Goal: Communication & Community: Answer question/provide support

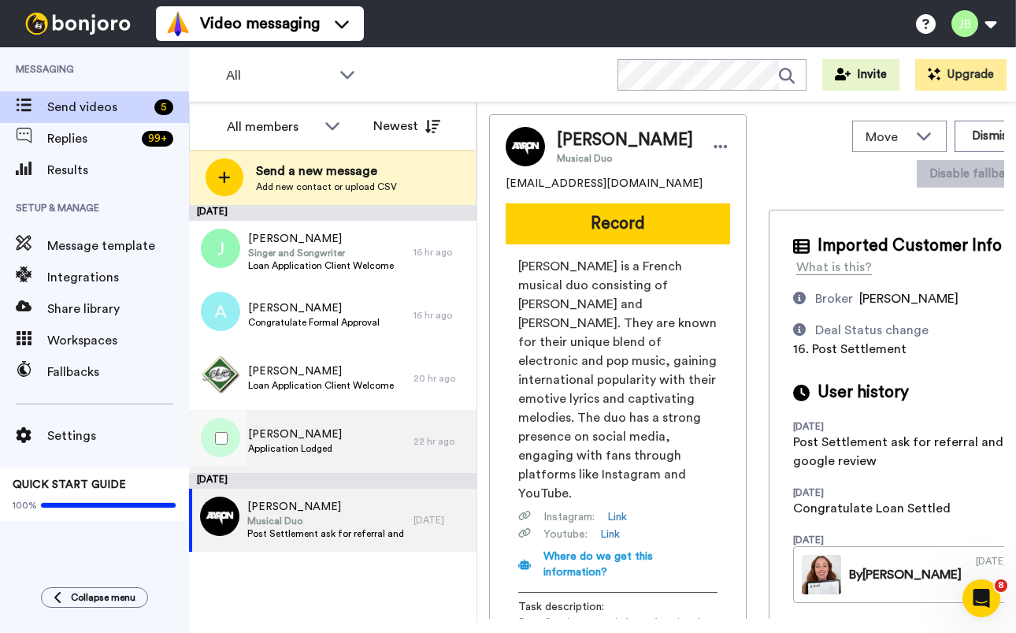
click at [351, 438] on div "Jade Application Lodged" at bounding box center [301, 441] width 225 height 63
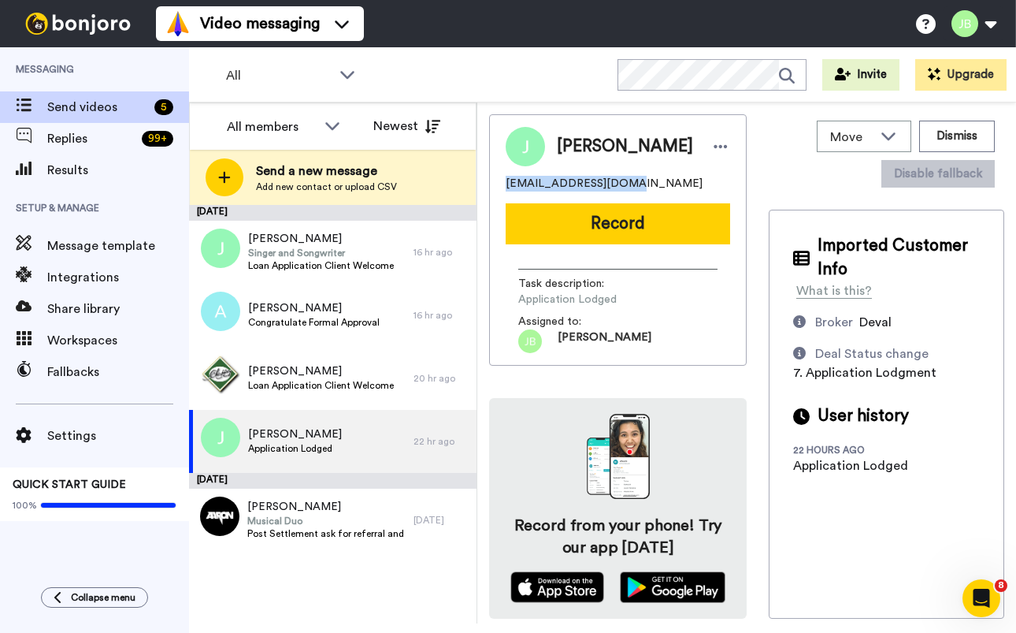
drag, startPoint x: 636, startPoint y: 180, endPoint x: 496, endPoint y: 180, distance: 139.4
click at [490, 180] on div "Jade aubanyjade@gmail.com Record Task description : Application Lodged Assigned…" at bounding box center [618, 239] width 258 height 251
copy span "aubanyjade@gmail.com"
click at [355, 433] on div "Jade Application Lodged" at bounding box center [301, 441] width 225 height 63
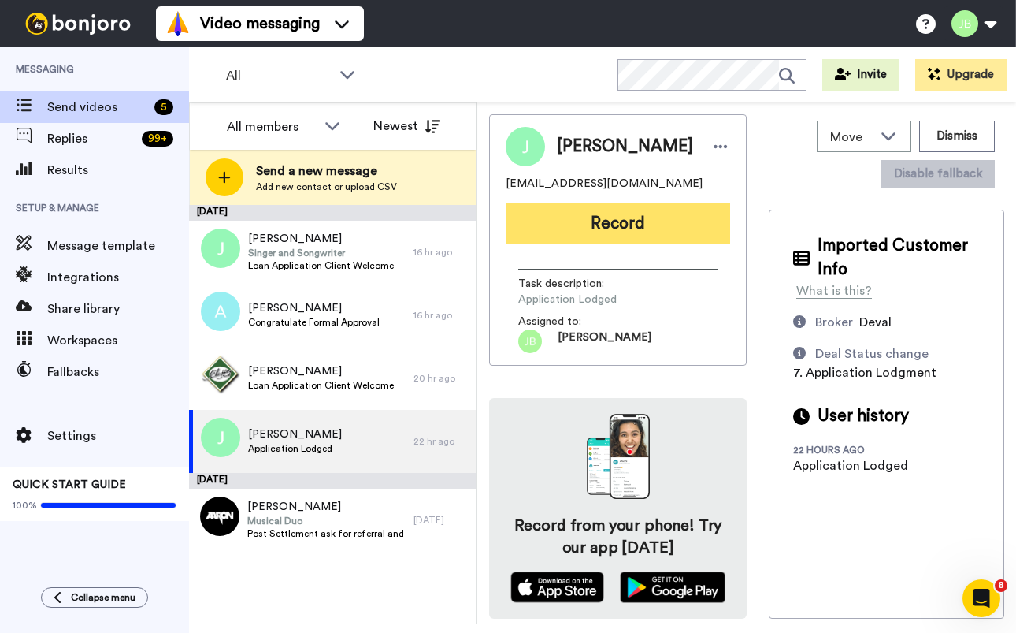
click at [651, 228] on button "Record" at bounding box center [618, 223] width 225 height 41
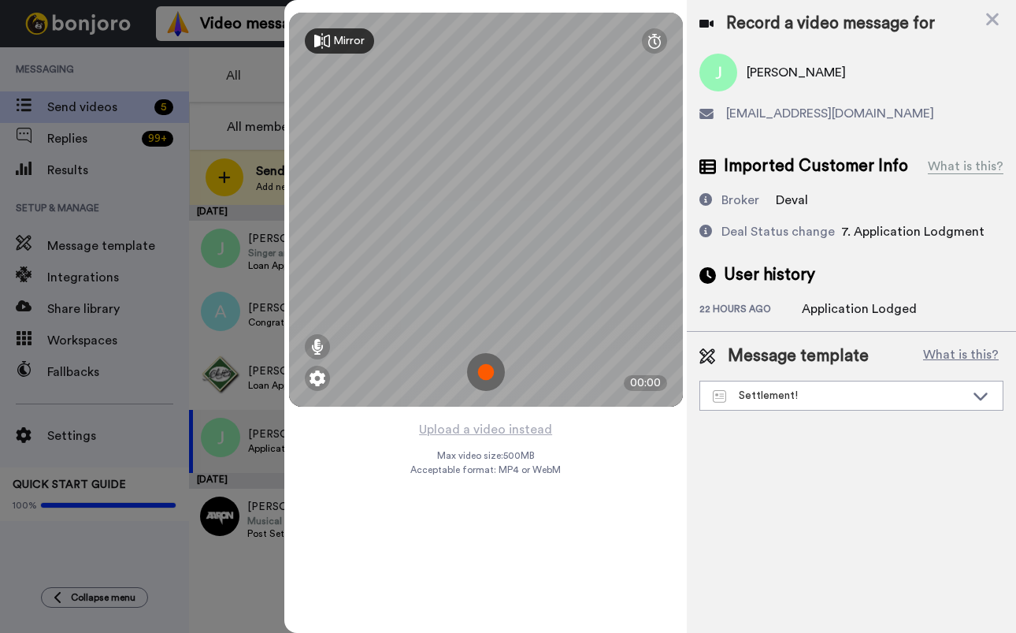
click at [481, 375] on img at bounding box center [486, 372] width 38 height 38
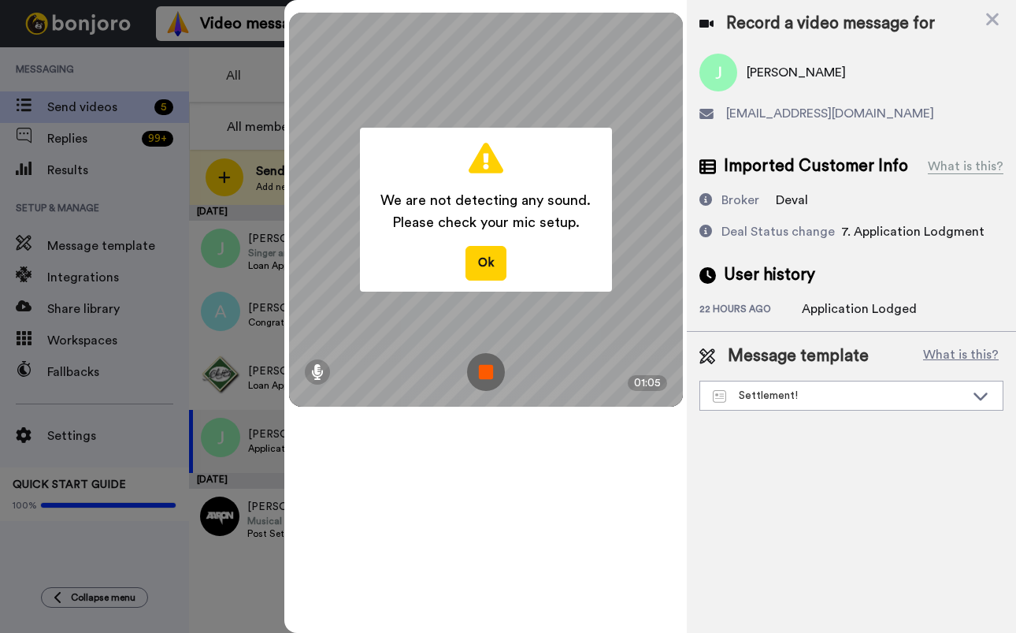
click at [483, 375] on img at bounding box center [486, 372] width 38 height 38
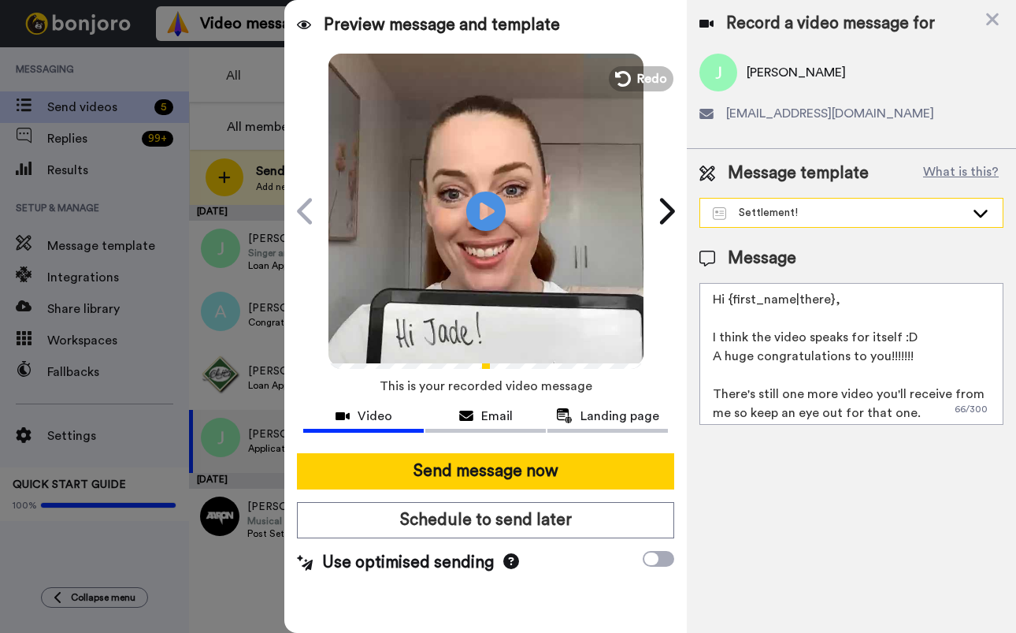
click at [897, 223] on div "Settlement!" at bounding box center [851, 213] width 303 height 28
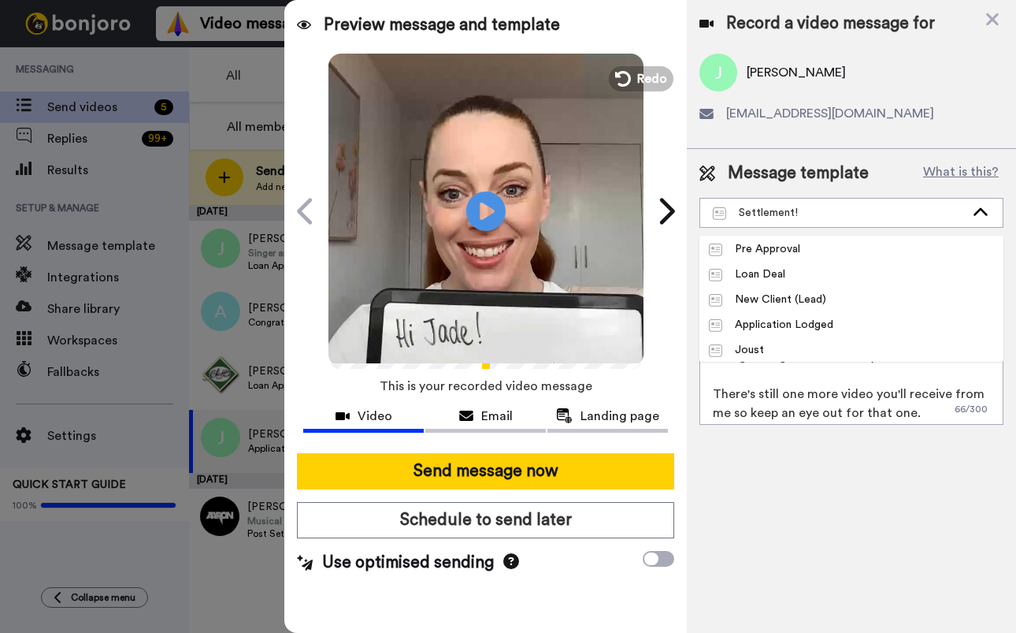
scroll to position [277, 0]
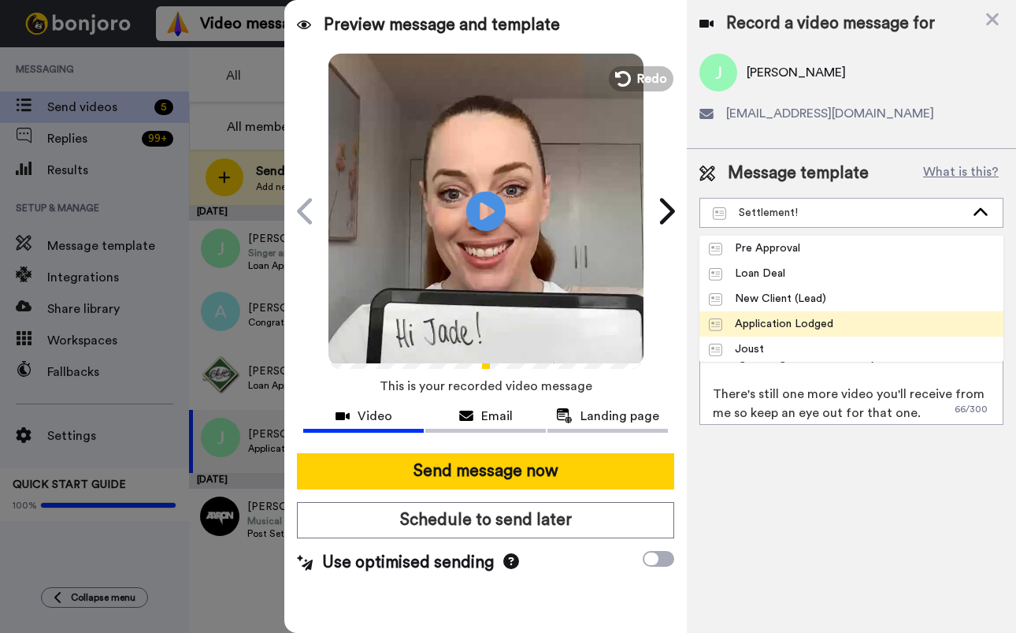
click at [852, 318] on li "Application Lodged" at bounding box center [852, 323] width 304 height 25
type textarea "Hi {first_name|there}, I have an update for you regarding your deal! Once you'v…"
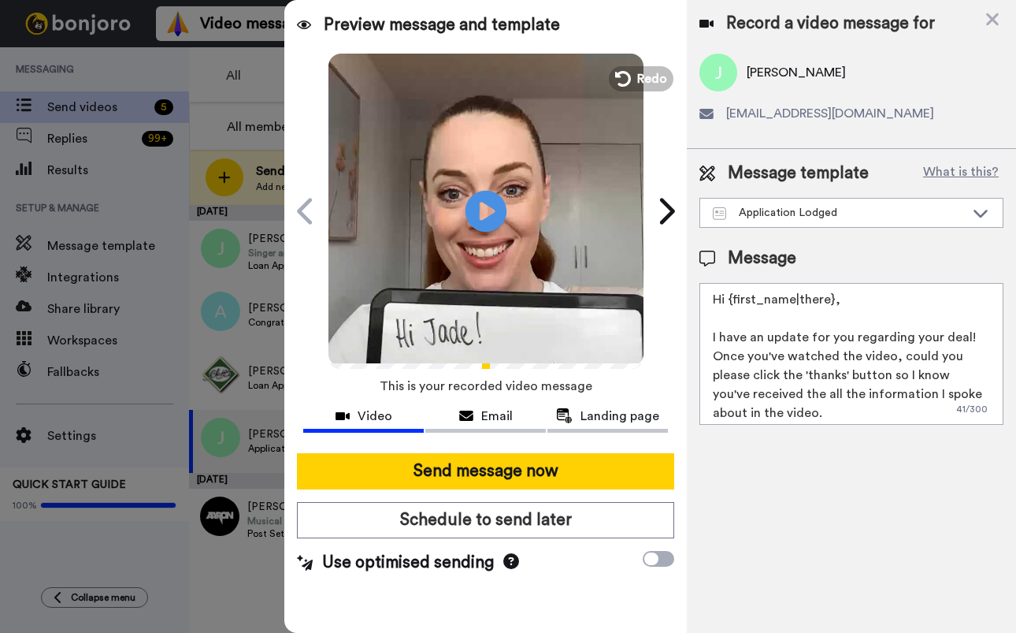
click at [474, 206] on icon at bounding box center [486, 211] width 42 height 42
click at [484, 214] on icon at bounding box center [486, 211] width 42 height 42
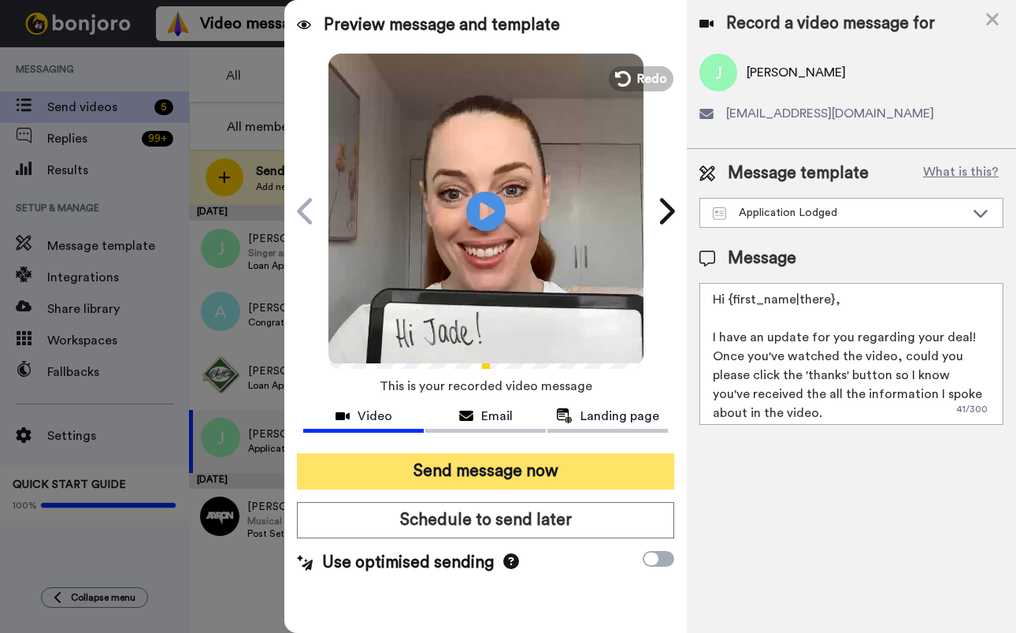
click at [523, 470] on button "Send message now" at bounding box center [485, 471] width 377 height 36
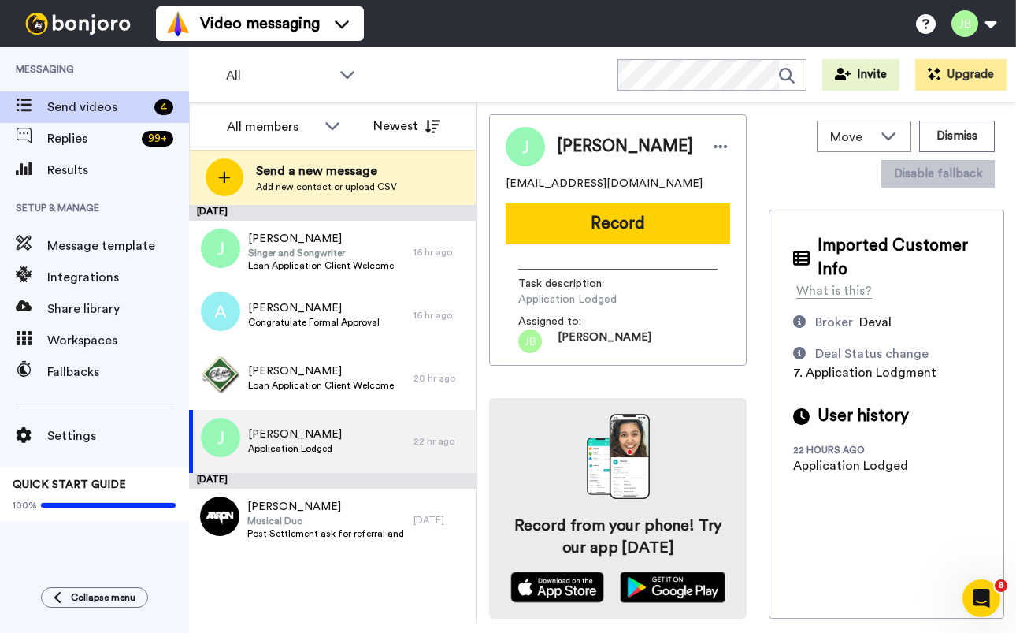
scroll to position [0, 0]
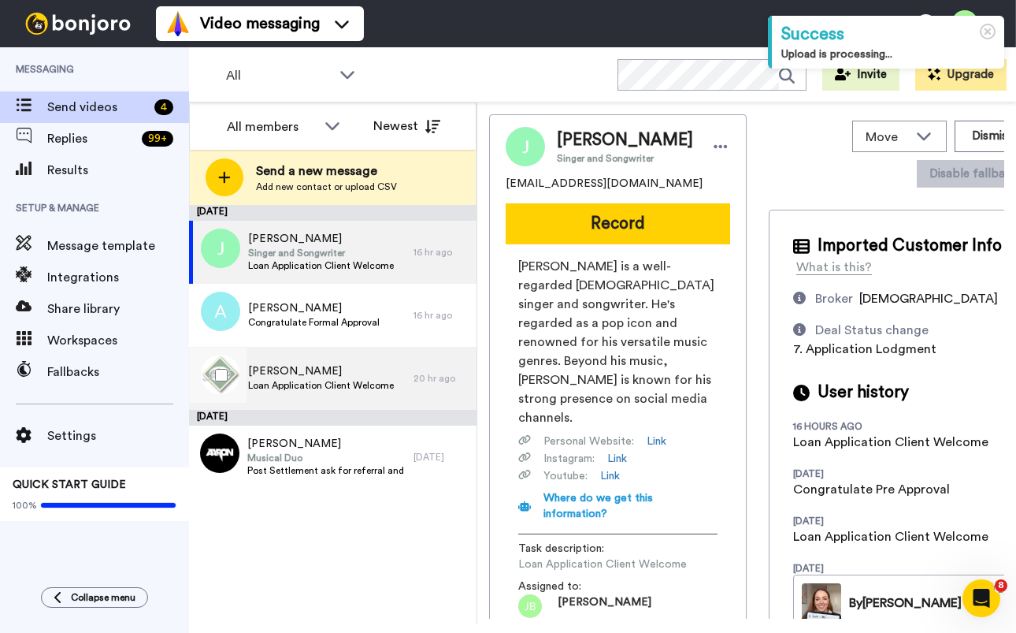
click at [355, 383] on span "Loan Application Client Welcome" at bounding box center [321, 385] width 146 height 13
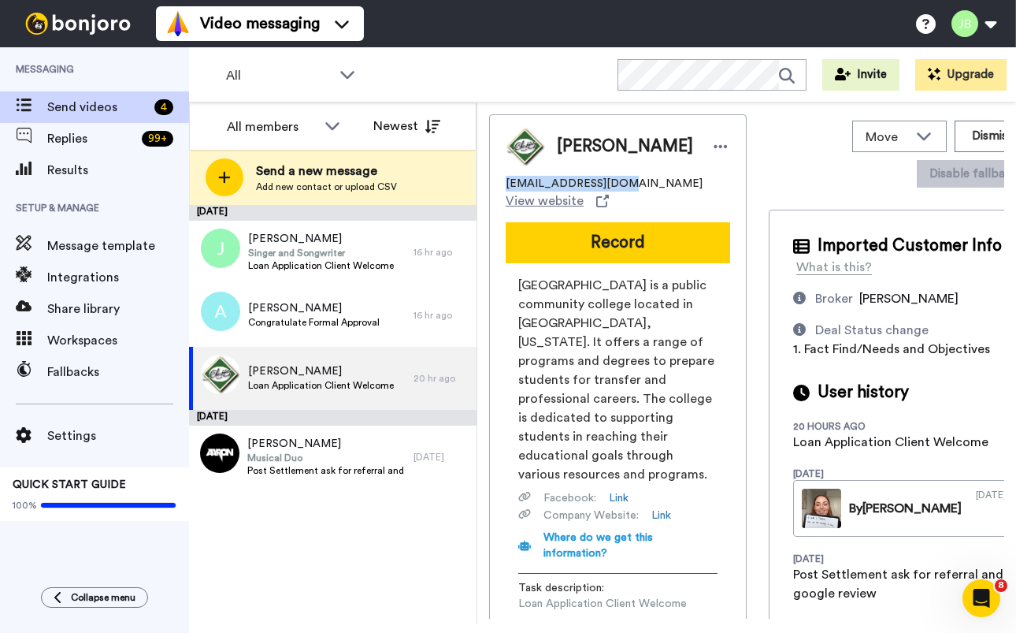
drag, startPoint x: 600, startPoint y: 186, endPoint x: 493, endPoint y: 182, distance: 106.4
click at [493, 182] on div "Luke lpeak@chaffeysc.com View website Record Chaffey College is a public commun…" at bounding box center [618, 391] width 258 height 555
copy span "lpeak@chaffeysc.com"
click at [599, 343] on span "Chaffey College is a public community college located in Rancho Cucamonga, Cali…" at bounding box center [617, 380] width 199 height 208
click at [358, 384] on span "Loan Application Client Welcome" at bounding box center [321, 385] width 146 height 13
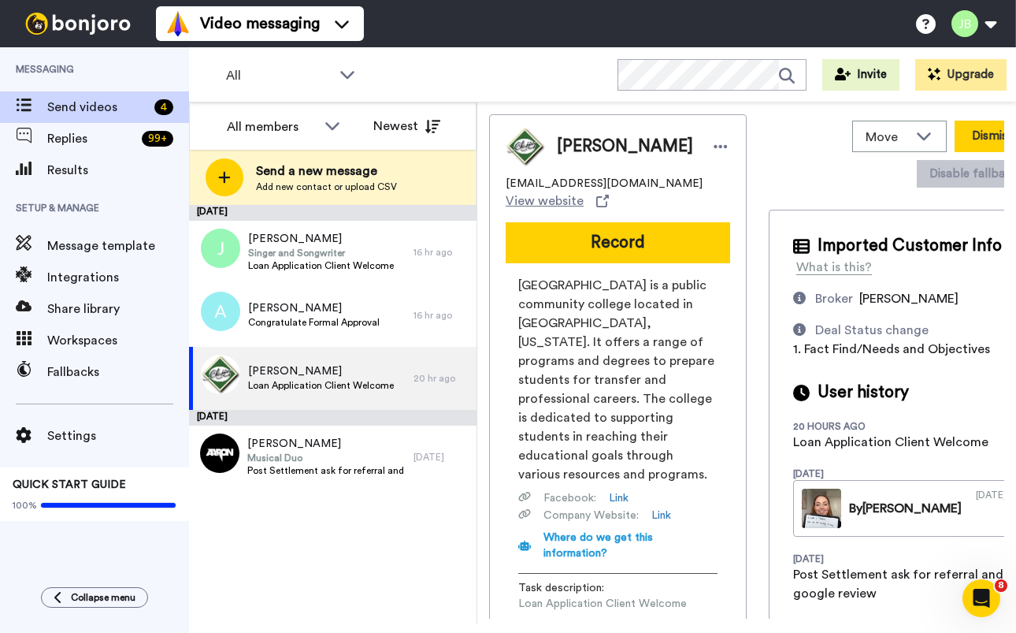
click at [955, 137] on button "Dismiss" at bounding box center [993, 137] width 76 height 32
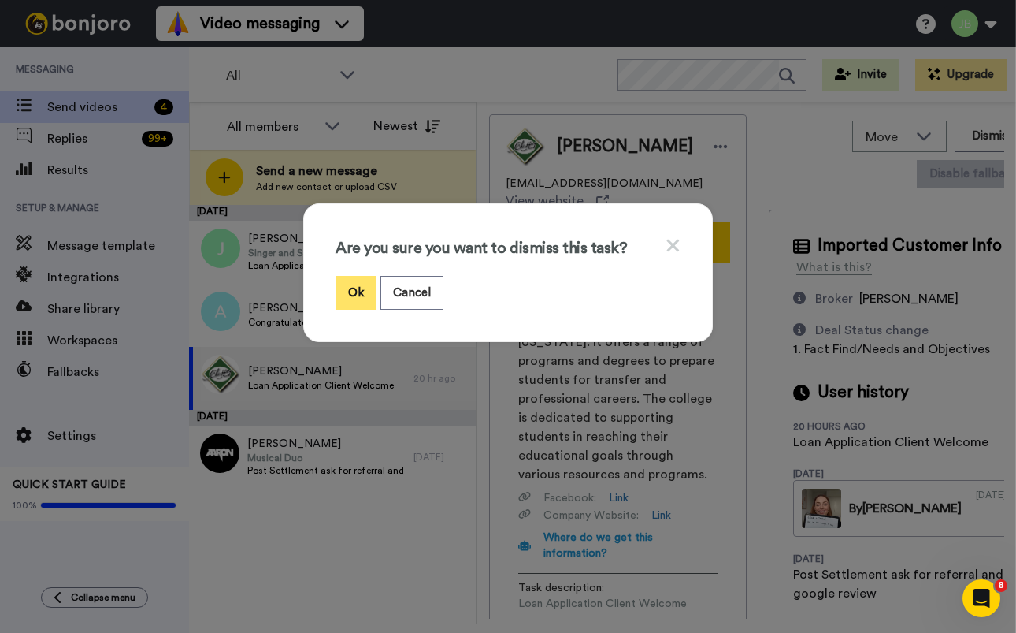
click at [343, 296] on button "Ok" at bounding box center [356, 293] width 41 height 34
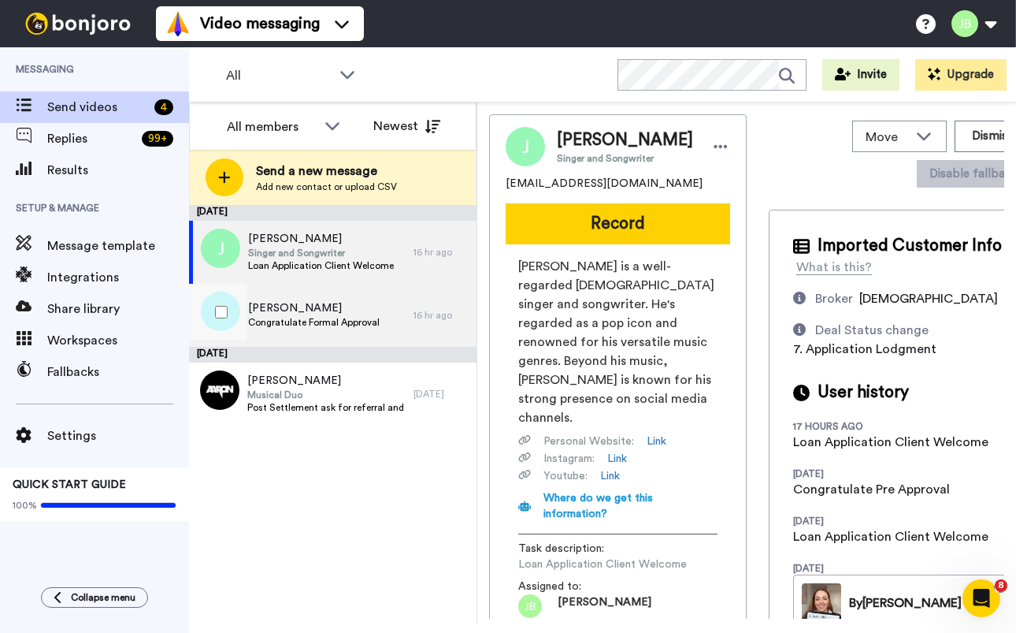
click at [381, 309] on div "Alicia Congratulate Formal Approval" at bounding box center [301, 315] width 225 height 63
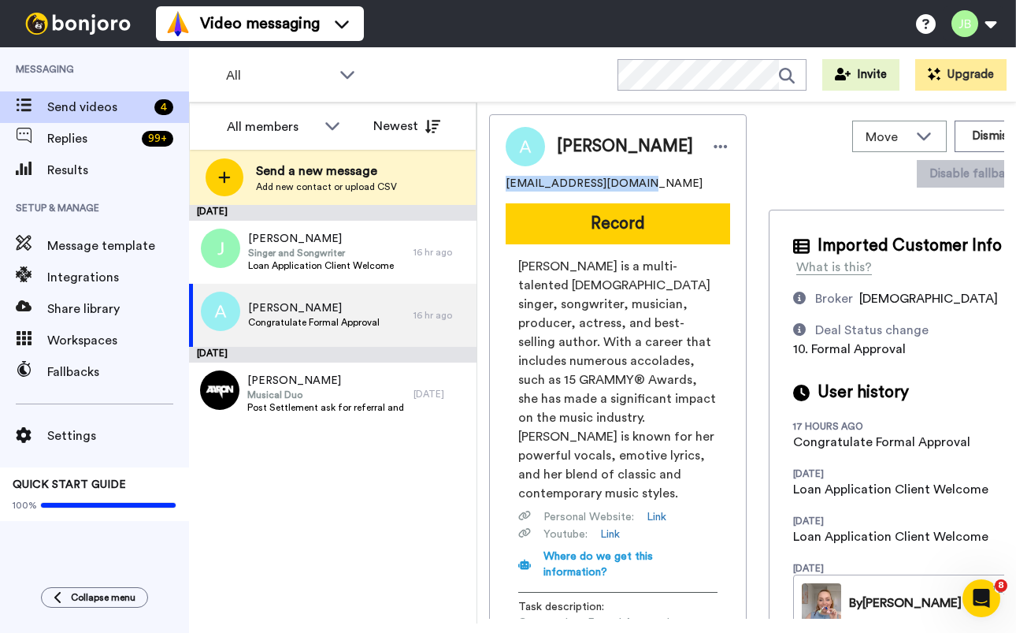
drag, startPoint x: 629, startPoint y: 184, endPoint x: 495, endPoint y: 184, distance: 133.9
click at [493, 184] on div "Alicia aliciafacal1@gmail.com Record Alicia Keys is a multi-talented American s…" at bounding box center [618, 401] width 258 height 574
copy span "aliciafacal1@gmail.com"
click at [622, 347] on span "Alicia Keys is a multi-talented American singer, songwriter, musician, producer…" at bounding box center [617, 380] width 199 height 246
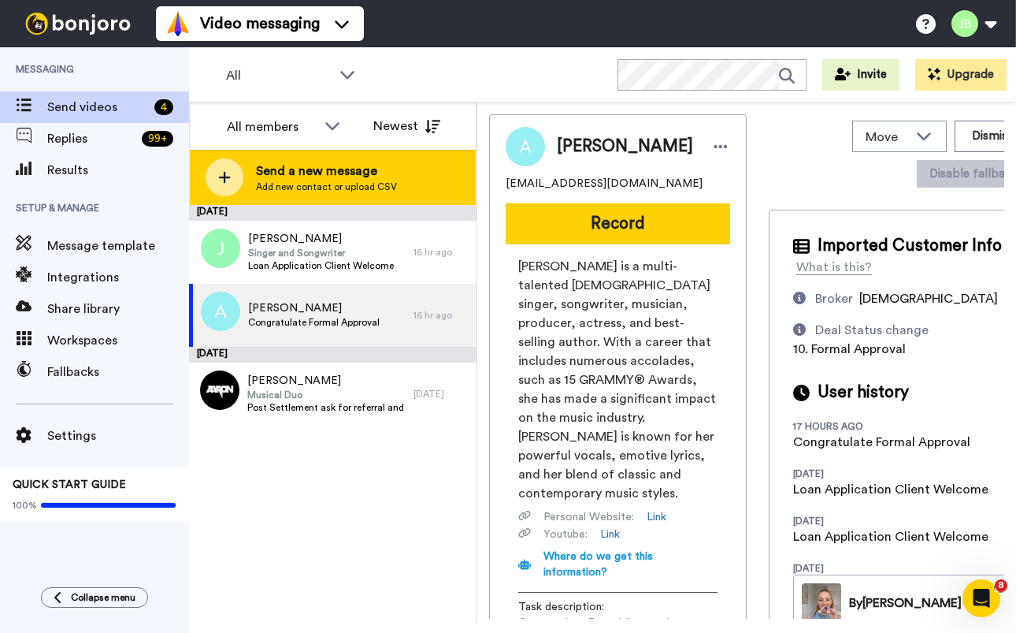
click at [333, 170] on span "Send a new message" at bounding box center [326, 171] width 141 height 19
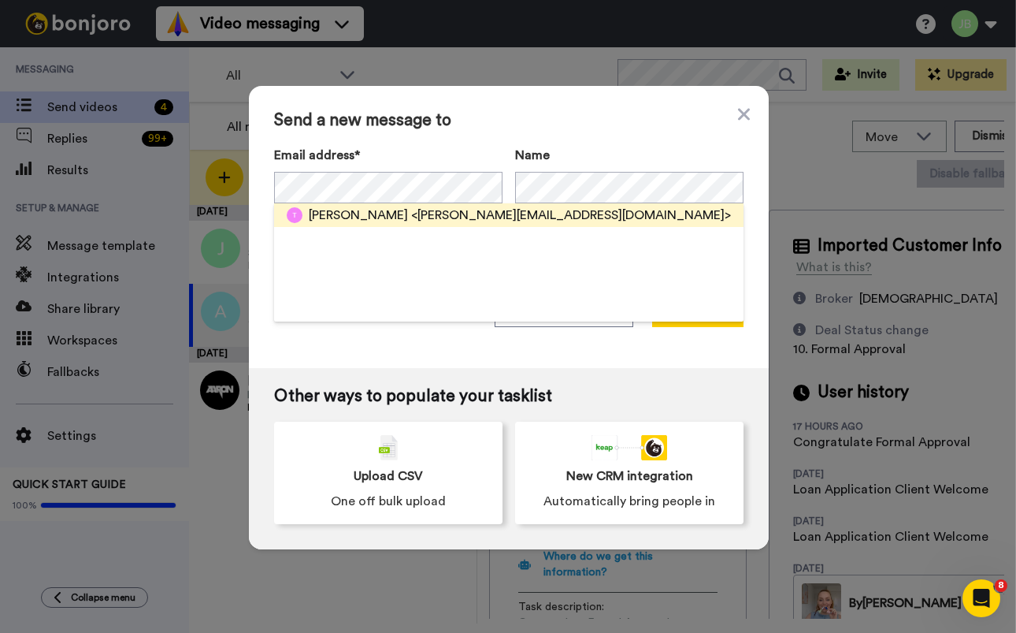
click at [411, 214] on span "<terry.pape82@gmail.com>" at bounding box center [571, 215] width 320 height 19
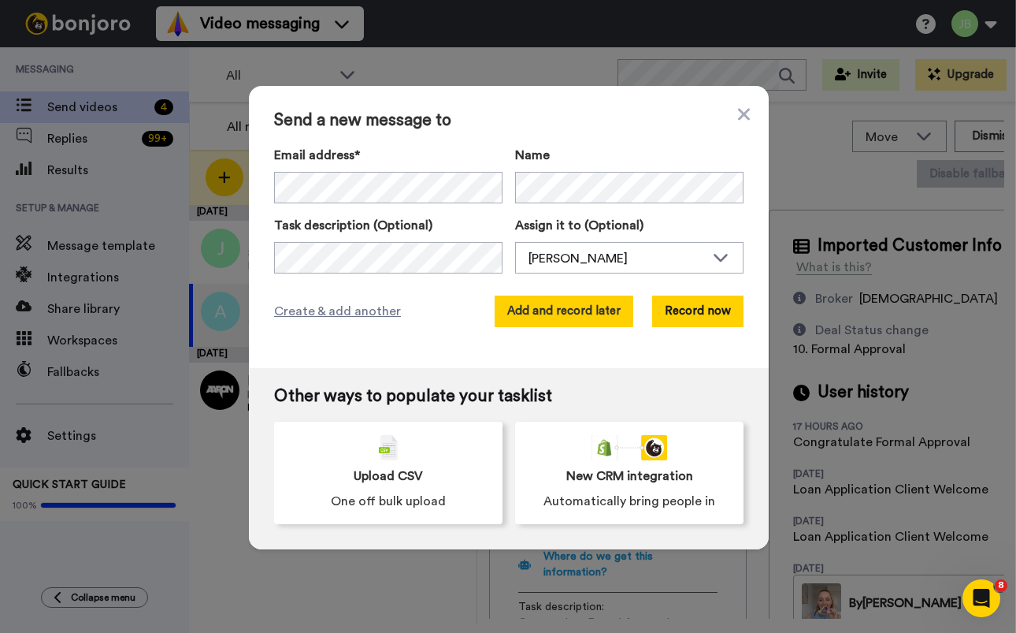
click at [581, 319] on button "Add and record later" at bounding box center [564, 311] width 139 height 32
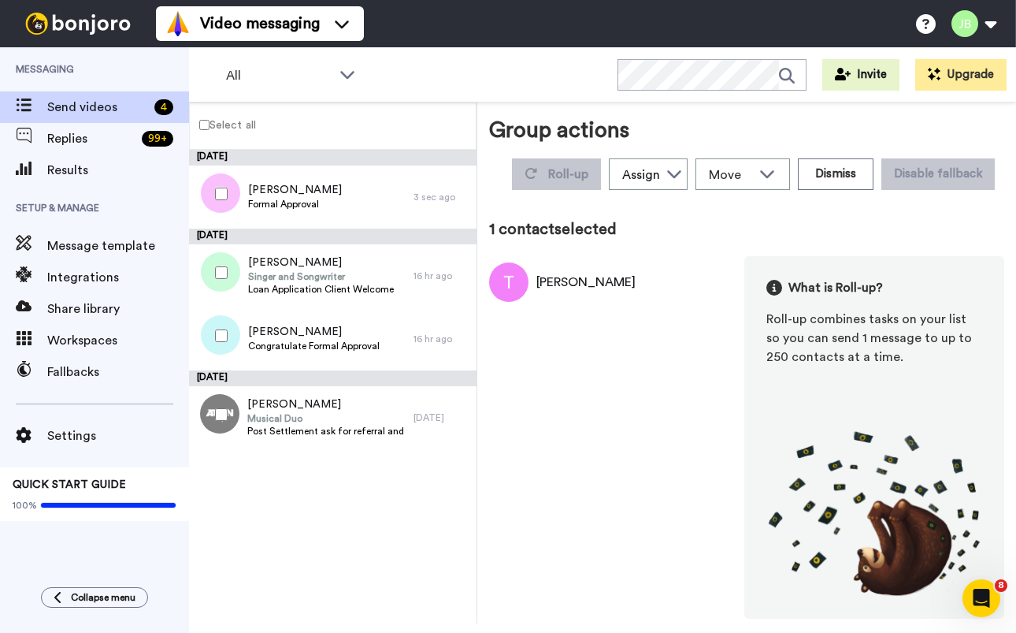
click at [214, 337] on div at bounding box center [218, 335] width 57 height 55
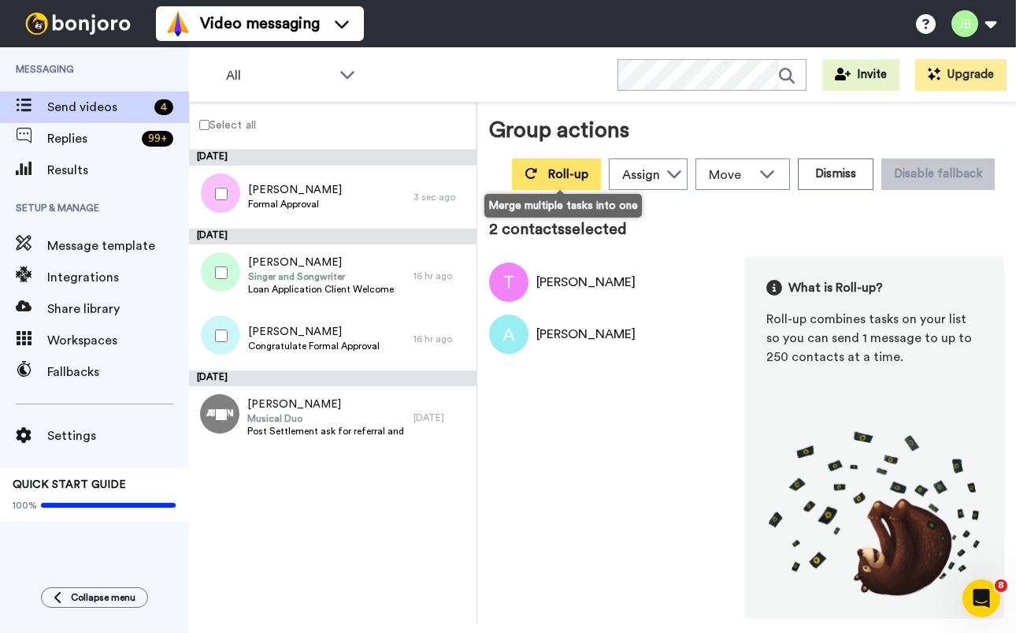
click at [566, 170] on span "Roll-up" at bounding box center [568, 174] width 40 height 13
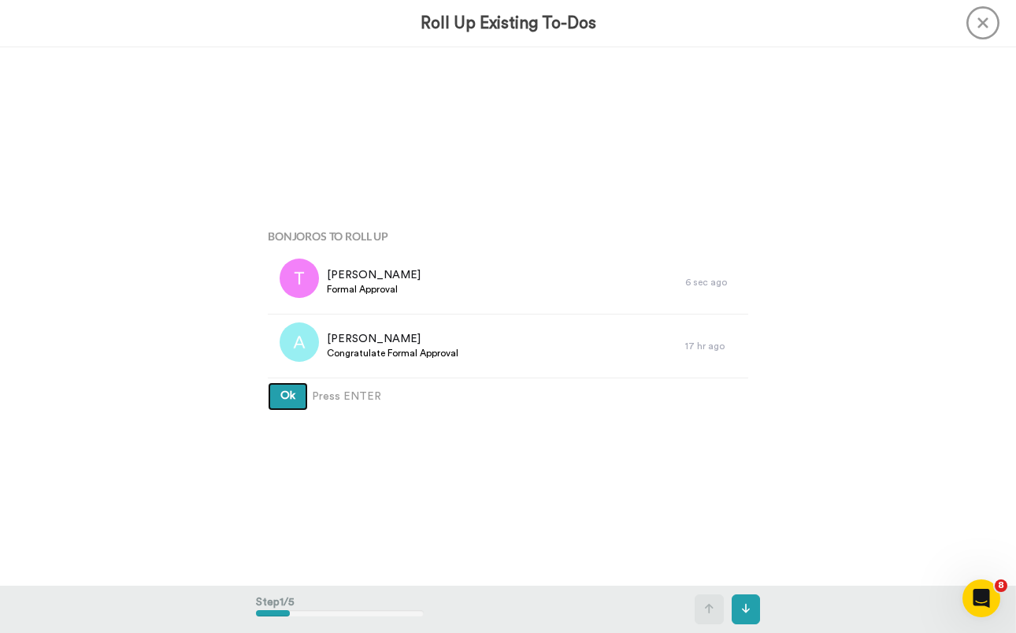
click at [268, 382] on button "Ok" at bounding box center [288, 396] width 40 height 28
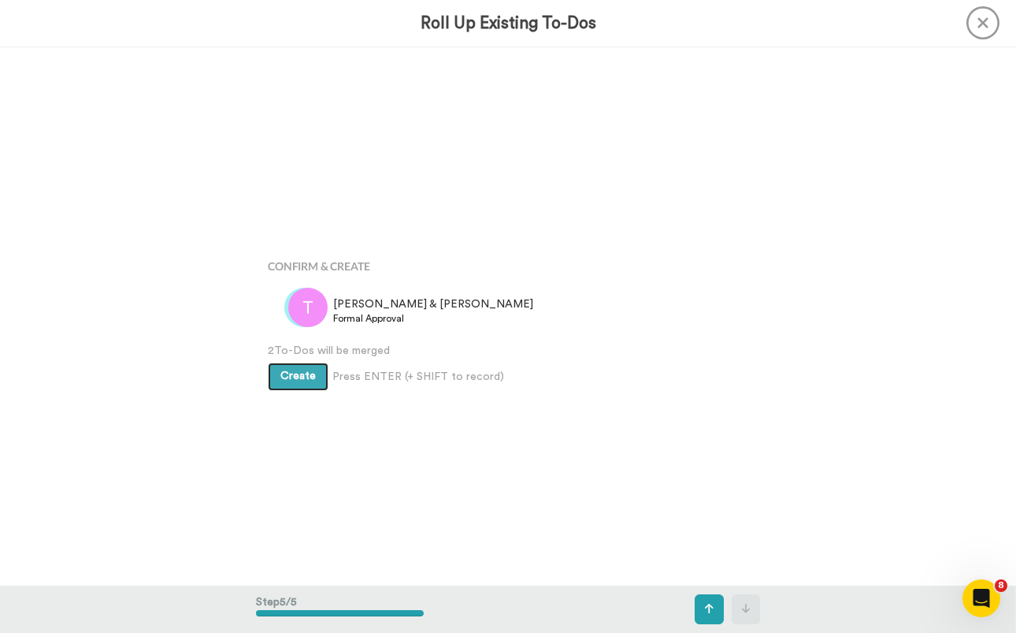
scroll to position [2155, 0]
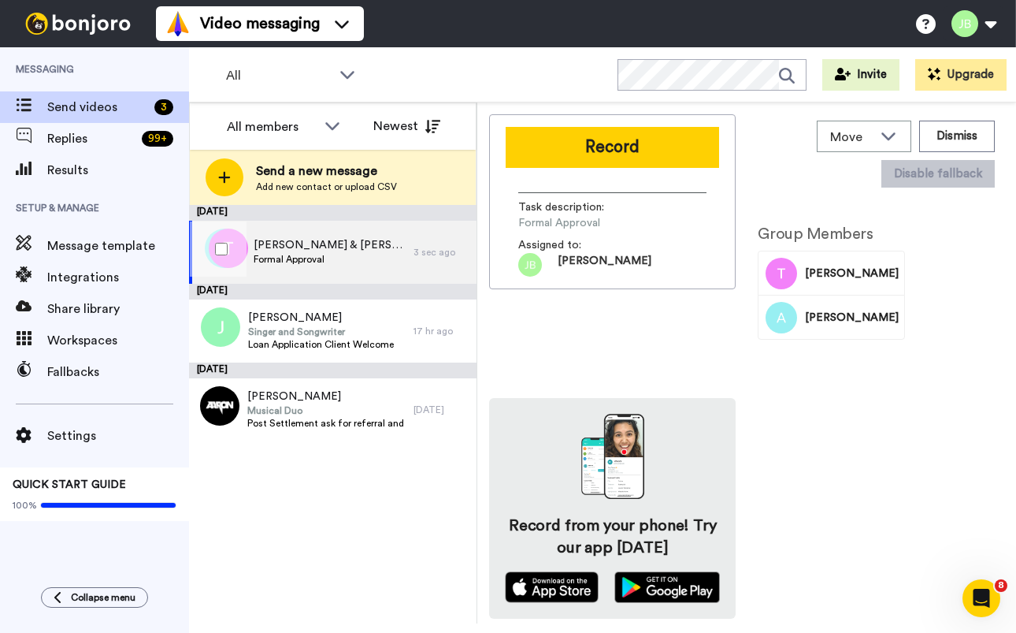
click at [310, 250] on span "[PERSON_NAME] & [PERSON_NAME]" at bounding box center [330, 245] width 152 height 16
click at [582, 151] on button "Record" at bounding box center [613, 147] width 214 height 41
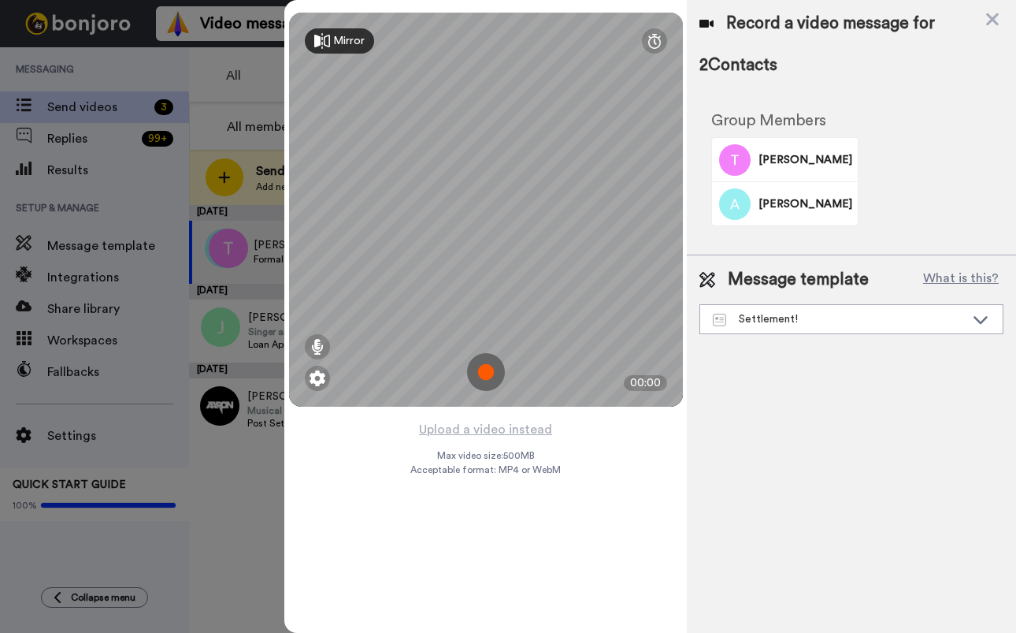
click at [484, 373] on img at bounding box center [486, 372] width 38 height 38
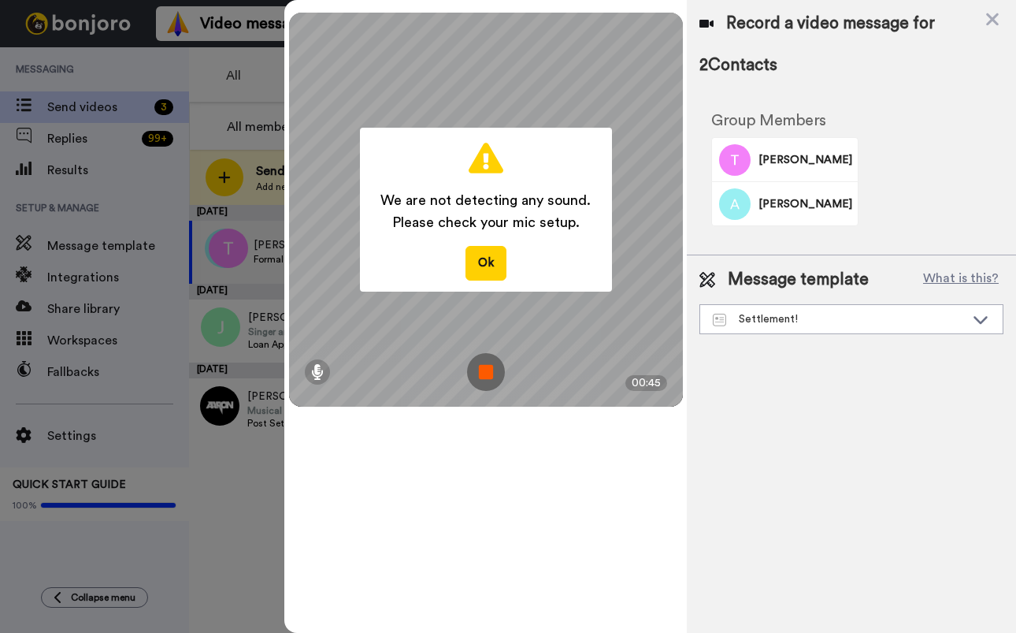
click at [485, 376] on img at bounding box center [486, 372] width 38 height 38
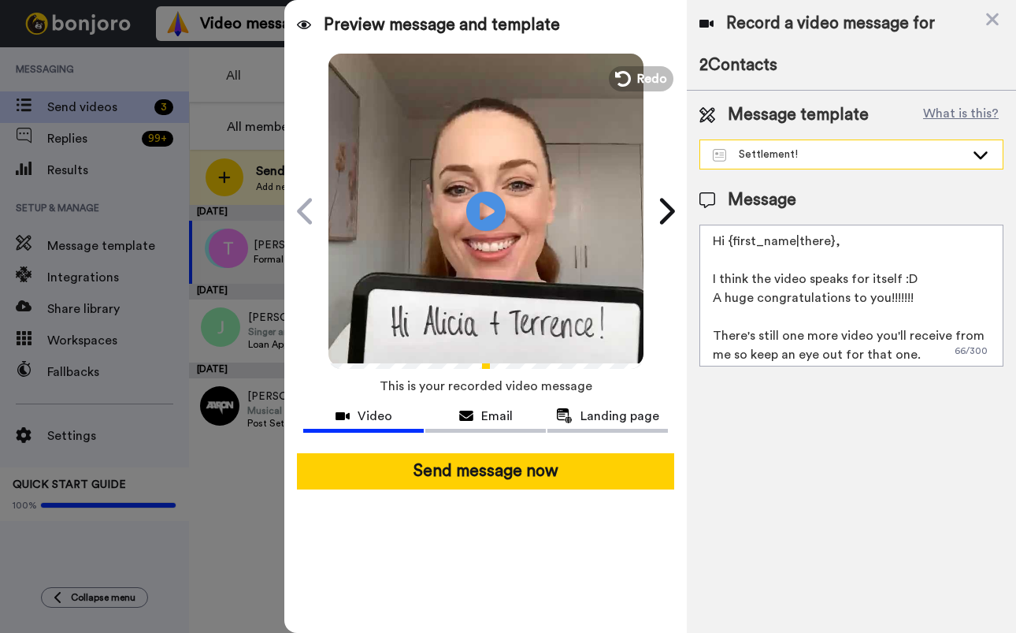
click at [863, 154] on div "Settlement!" at bounding box center [839, 155] width 252 height 16
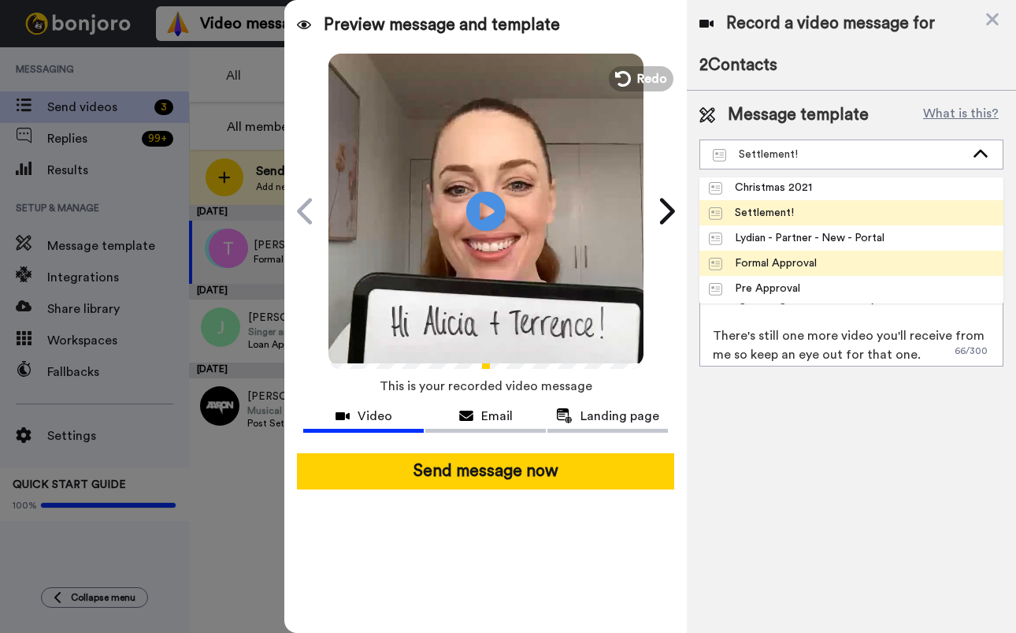
scroll to position [183, 0]
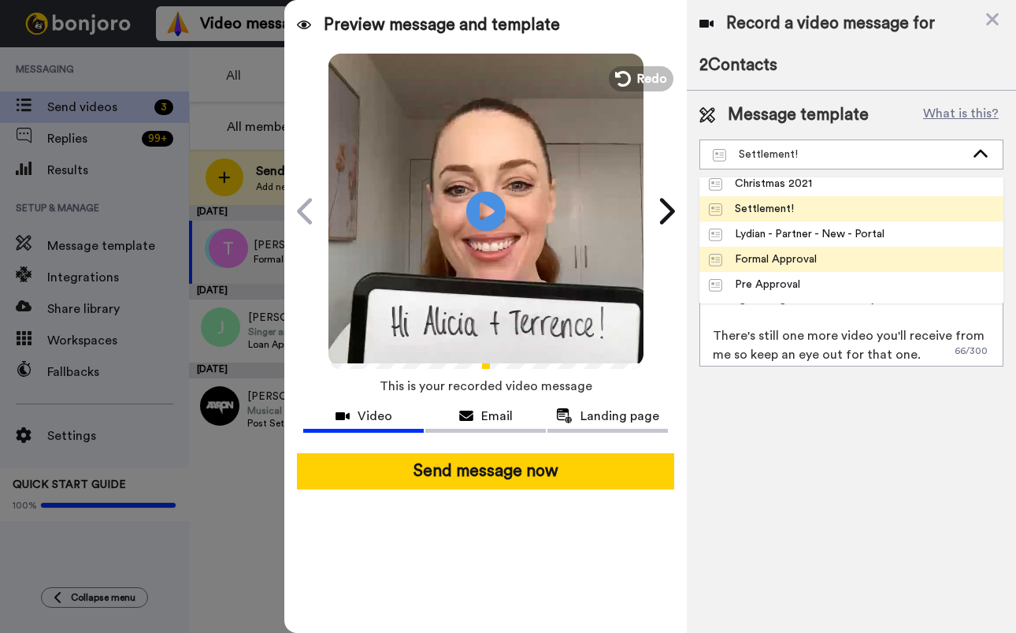
click at [818, 260] on span "Formal Approval" at bounding box center [763, 259] width 127 height 16
type textarea "Hi {first_name|there}, Congratulations on Formal Approval! Watch the video to f…"
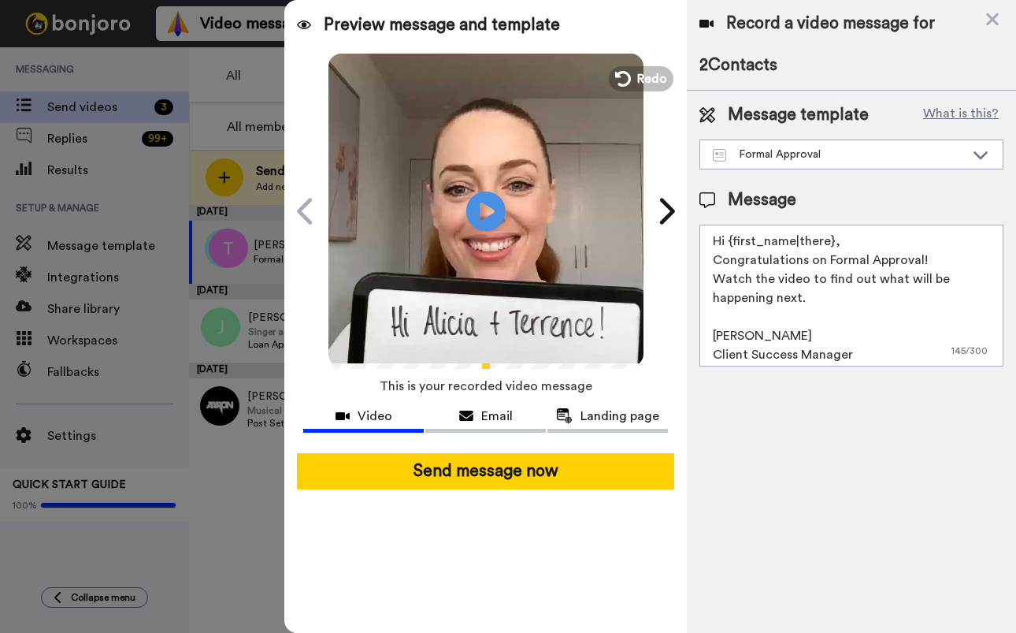
click at [874, 510] on div "Record a video message for 2 Contacts Message template What is this? Formal App…" at bounding box center [851, 316] width 329 height 633
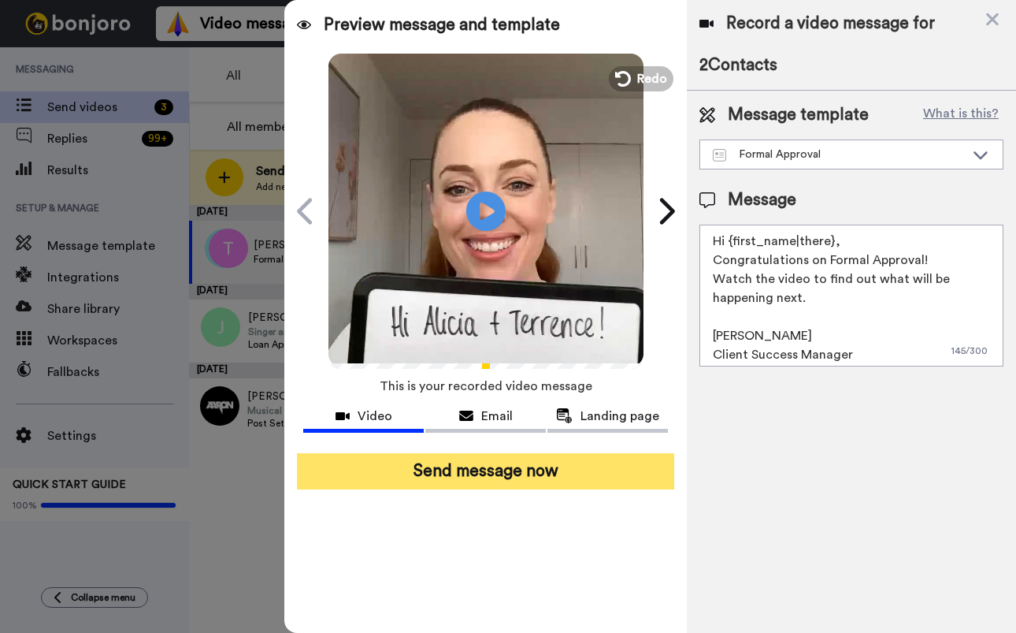
click at [510, 471] on button "Send message now" at bounding box center [485, 471] width 377 height 36
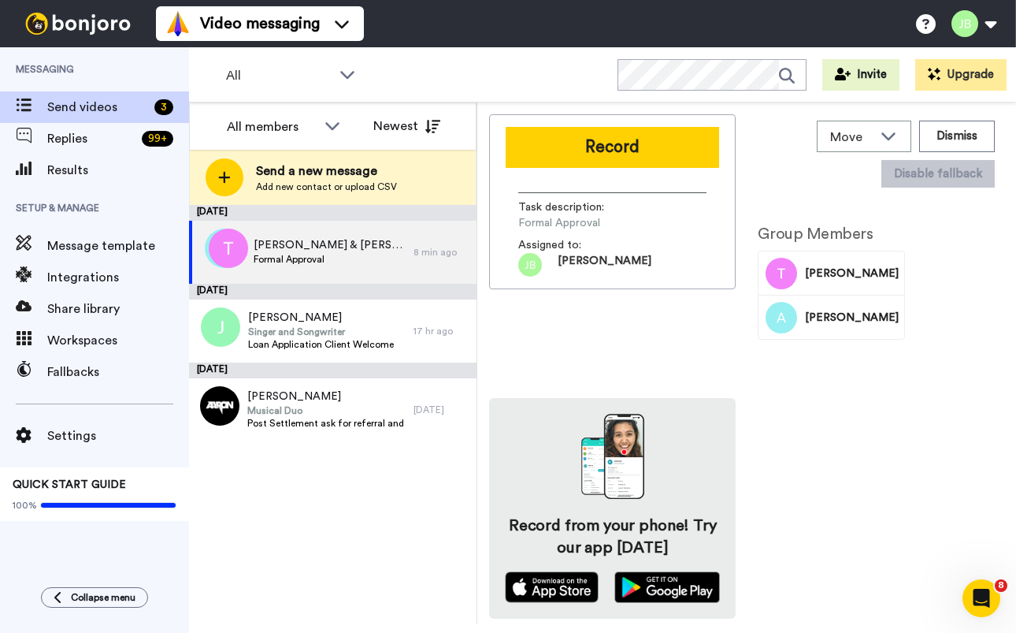
scroll to position [0, 0]
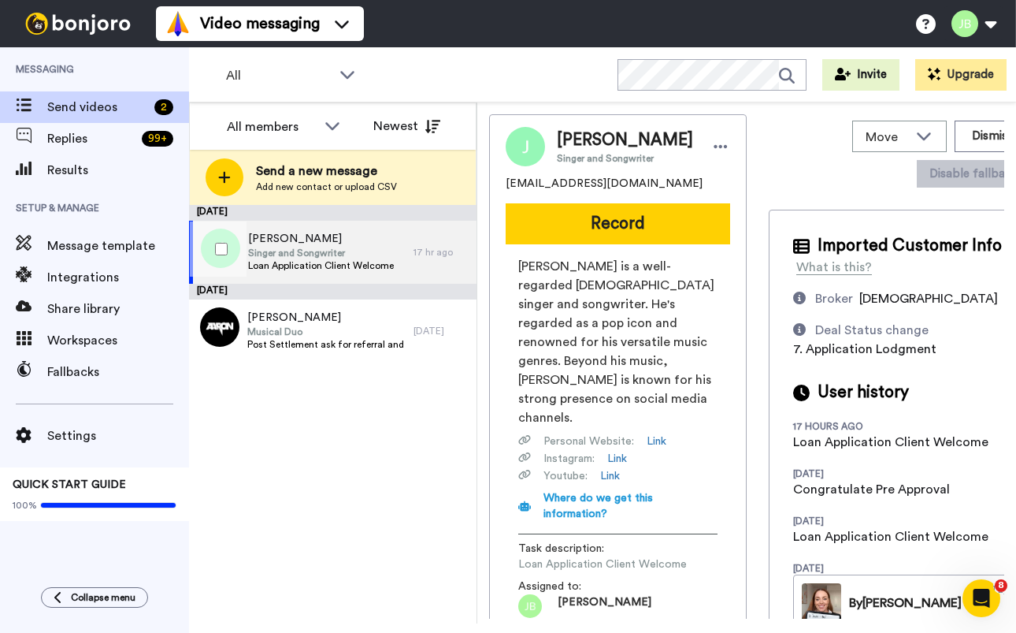
click at [359, 259] on span "Loan Application Client Welcome" at bounding box center [321, 265] width 146 height 13
drag, startPoint x: 632, startPoint y: 184, endPoint x: 522, endPoint y: 183, distance: 110.3
click at [497, 186] on div "Justin Singer and Songwriter justinward23@hotmail.com Record Justin Drew Bieber…" at bounding box center [618, 372] width 258 height 516
copy span "justinward23@hotmail.com"
click at [330, 504] on div "August 18 Justin Singer and Songwriter Loan Application Client Welcome 17 hr ag…" at bounding box center [333, 414] width 288 height 418
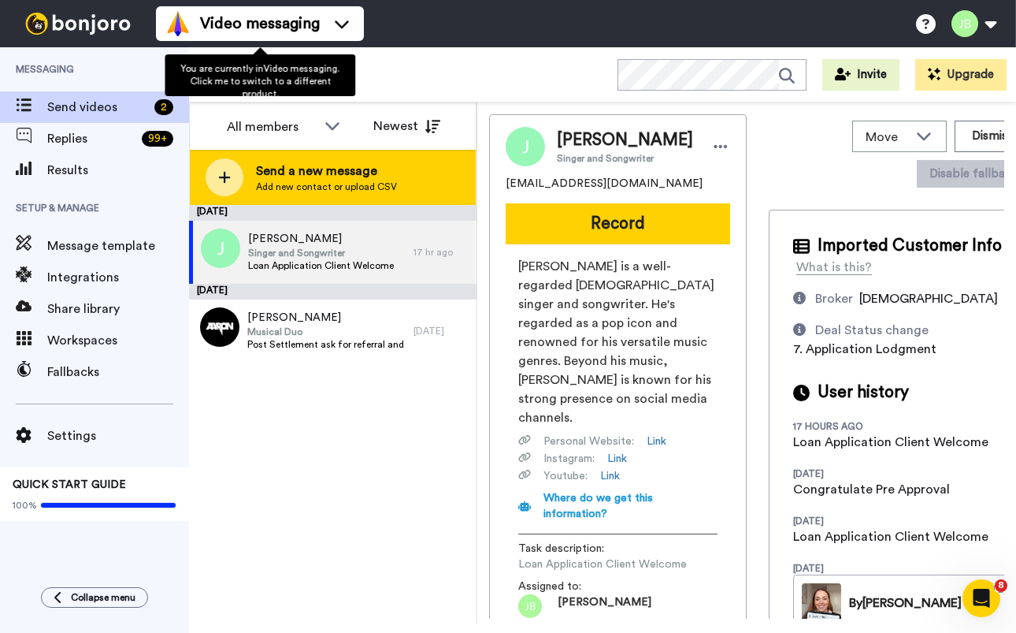
click at [383, 175] on span "Send a new message" at bounding box center [326, 171] width 141 height 19
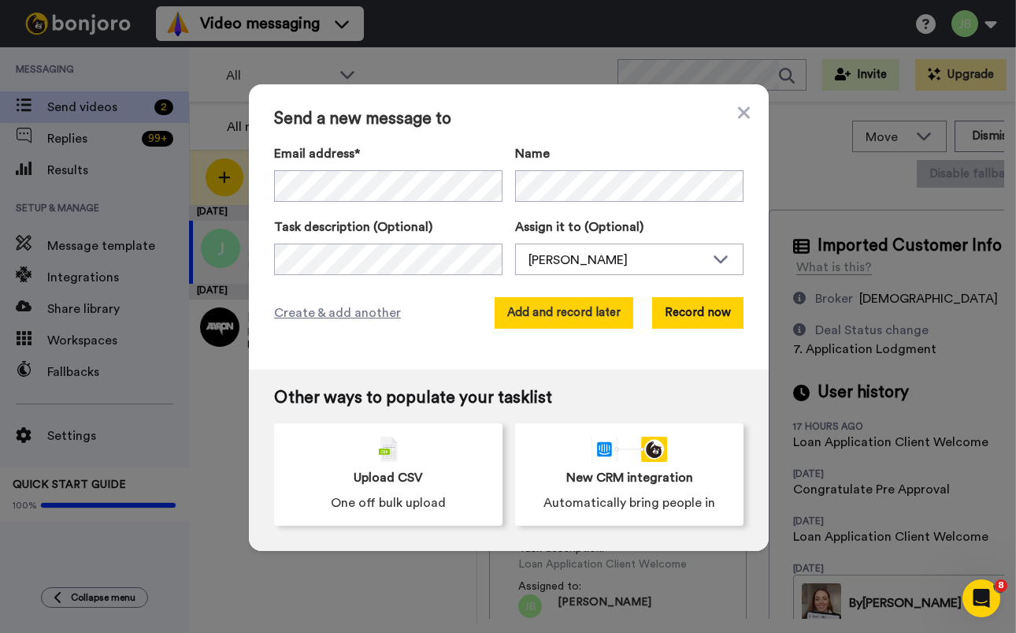
click at [544, 316] on button "Add and record later" at bounding box center [564, 313] width 139 height 32
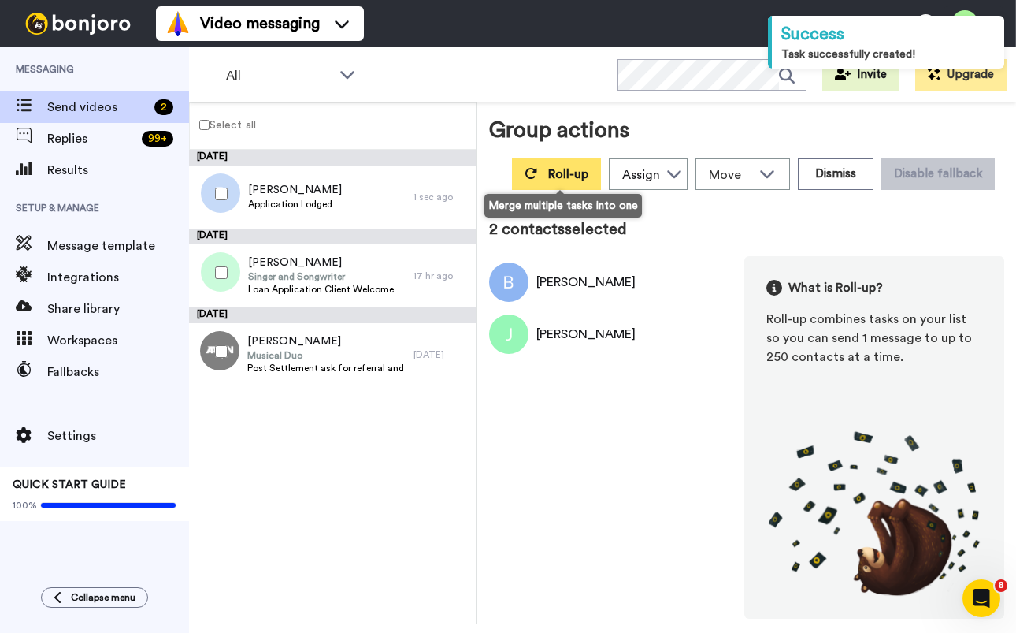
click at [544, 180] on button "Roll-up" at bounding box center [556, 174] width 89 height 32
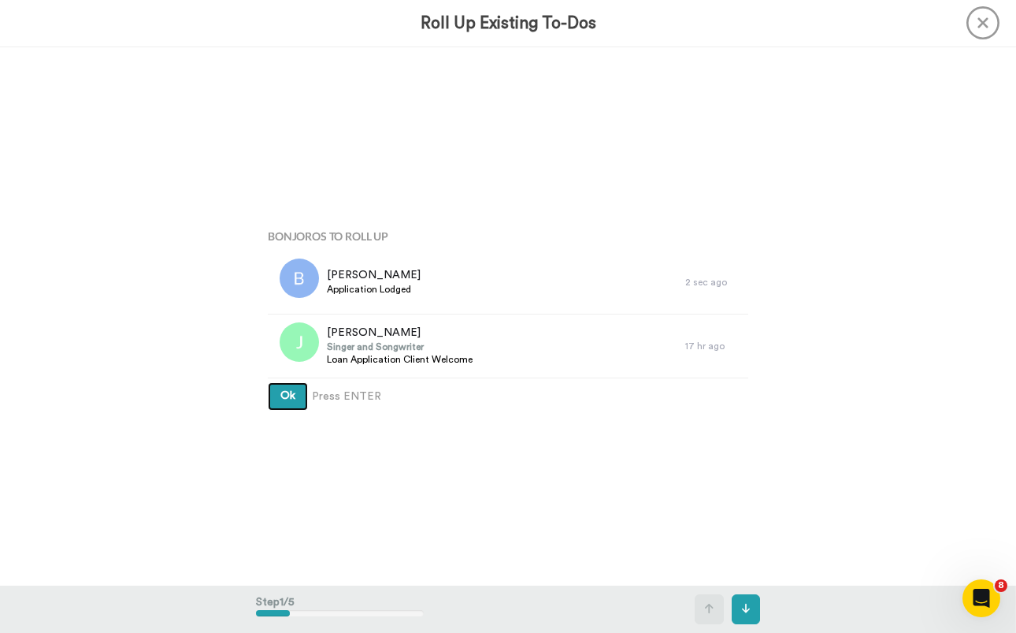
click at [268, 382] on button "Ok" at bounding box center [288, 396] width 40 height 28
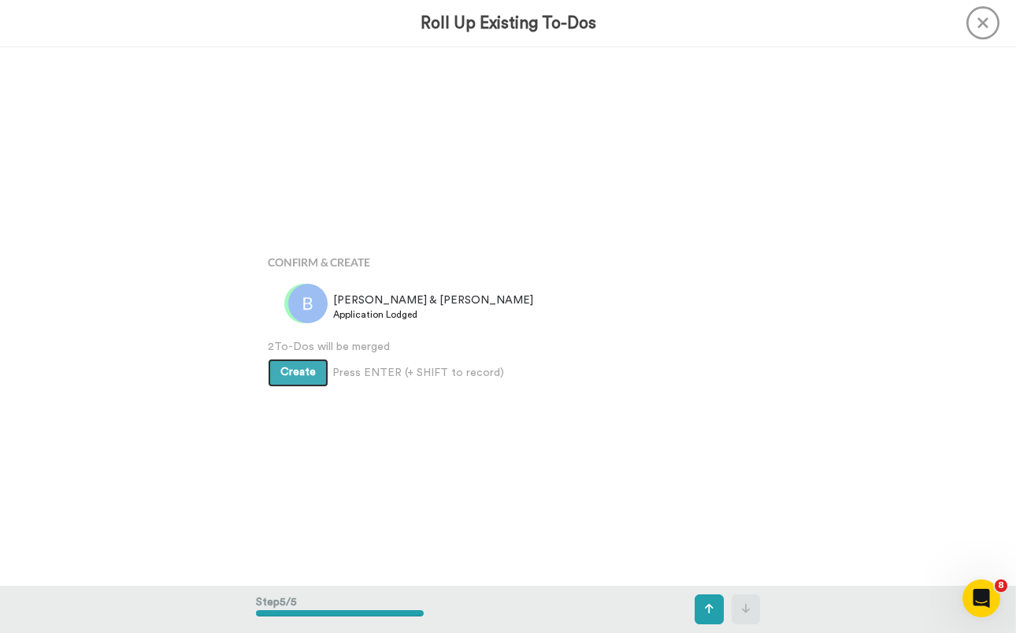
scroll to position [2155, 0]
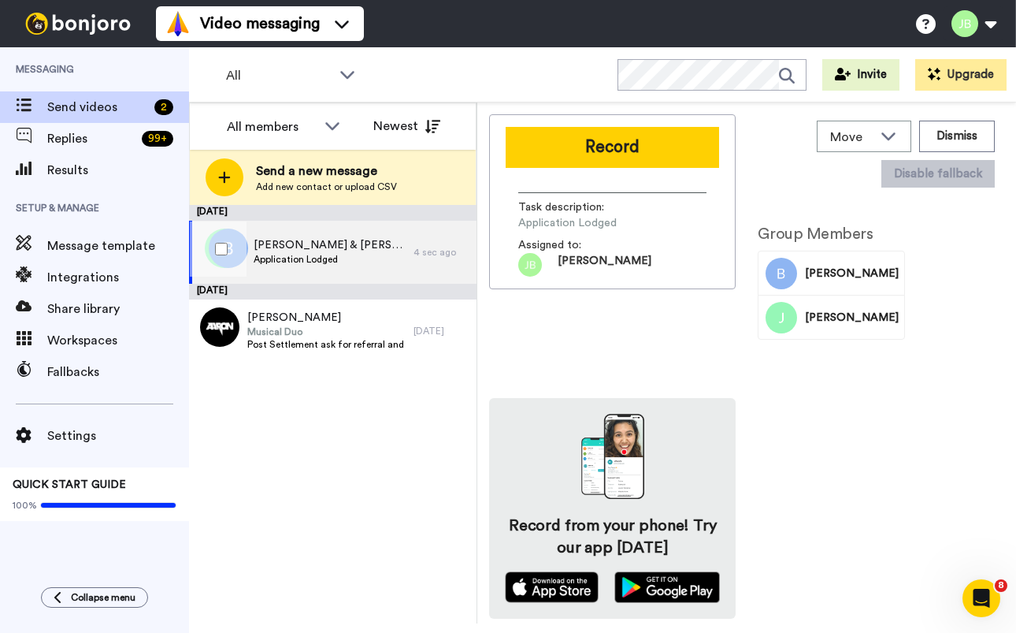
click at [274, 251] on span "[PERSON_NAME] & [PERSON_NAME]" at bounding box center [330, 245] width 152 height 16
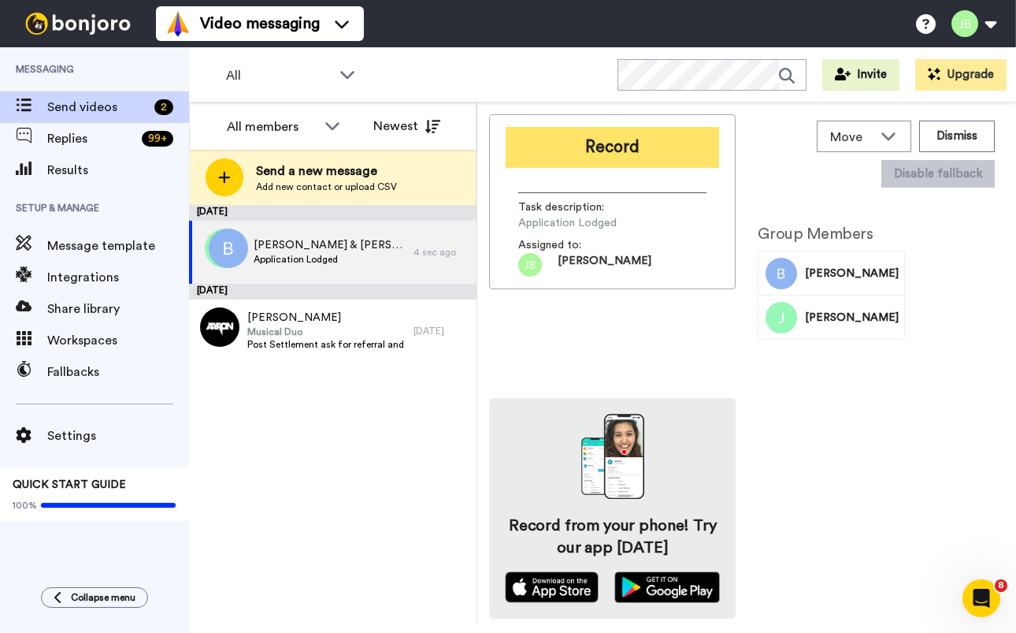
click at [574, 144] on button "Record" at bounding box center [613, 147] width 214 height 41
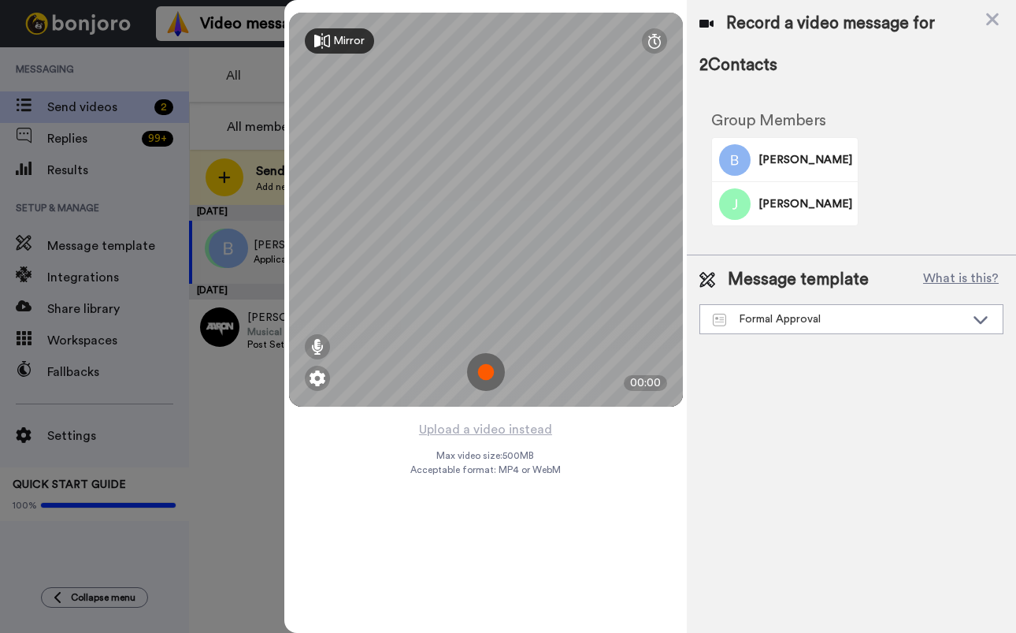
click at [481, 373] on img at bounding box center [486, 372] width 38 height 38
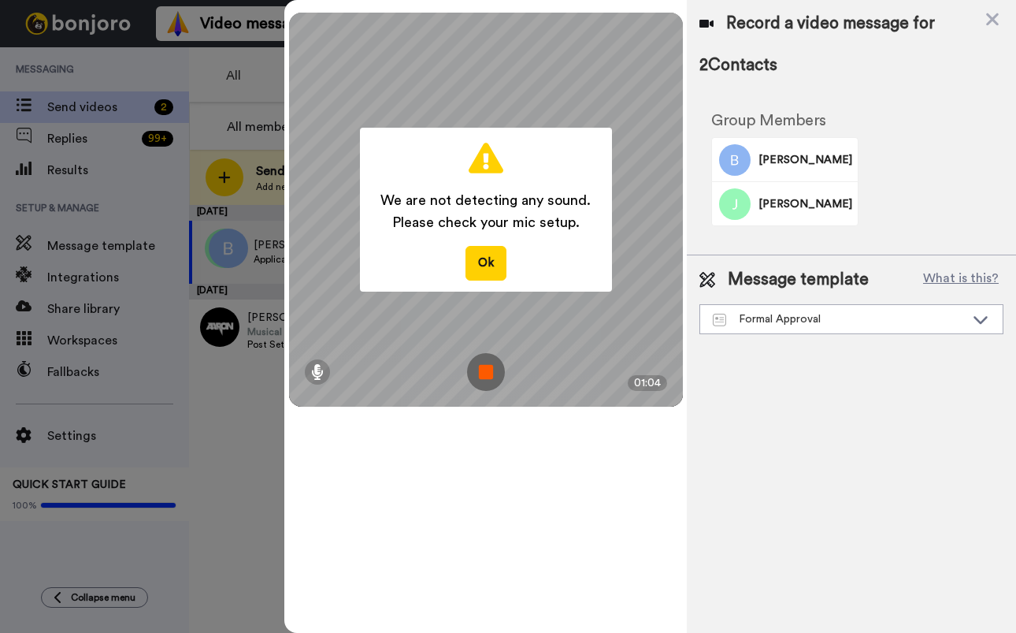
click at [479, 376] on img at bounding box center [486, 372] width 38 height 38
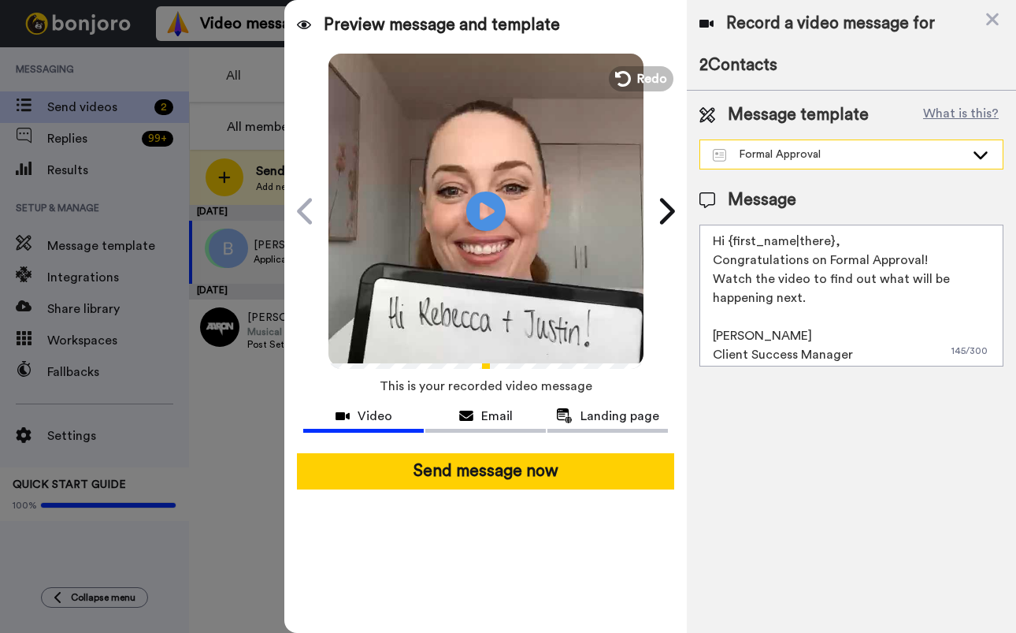
click at [881, 161] on div "Formal Approval" at bounding box center [839, 155] width 252 height 16
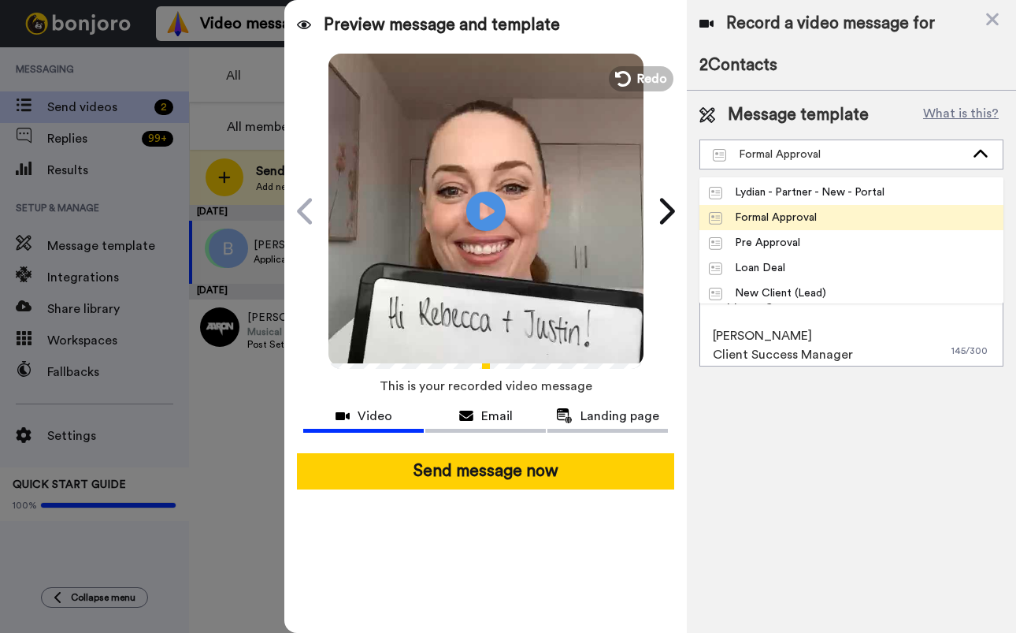
scroll to position [277, 0]
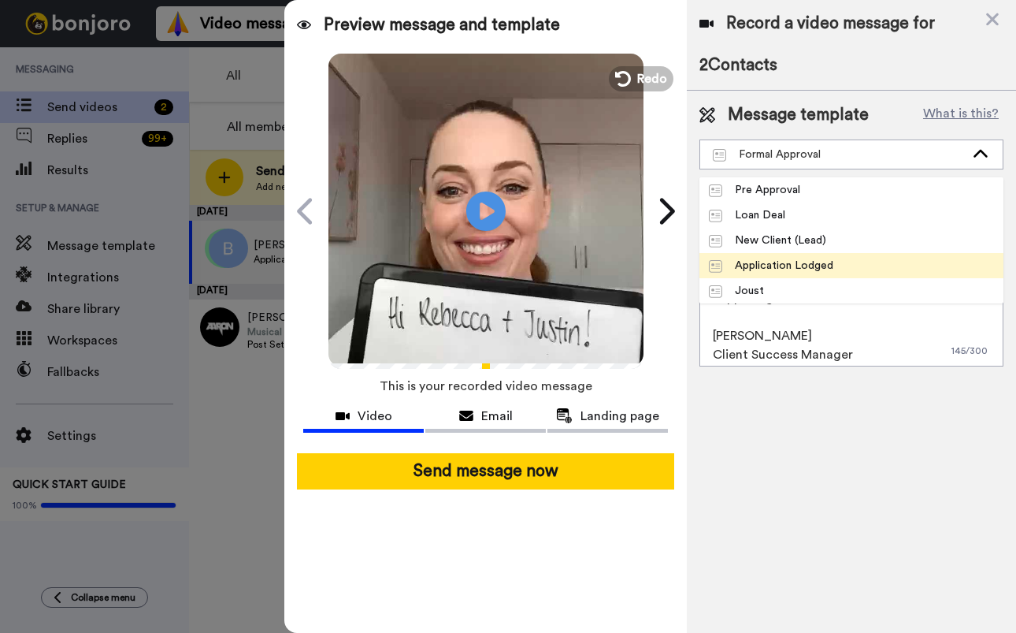
click at [827, 265] on div "Application Lodged" at bounding box center [771, 266] width 124 height 16
type textarea "Hi {first_name|there}, I have an update for you regarding your deal! Once you'v…"
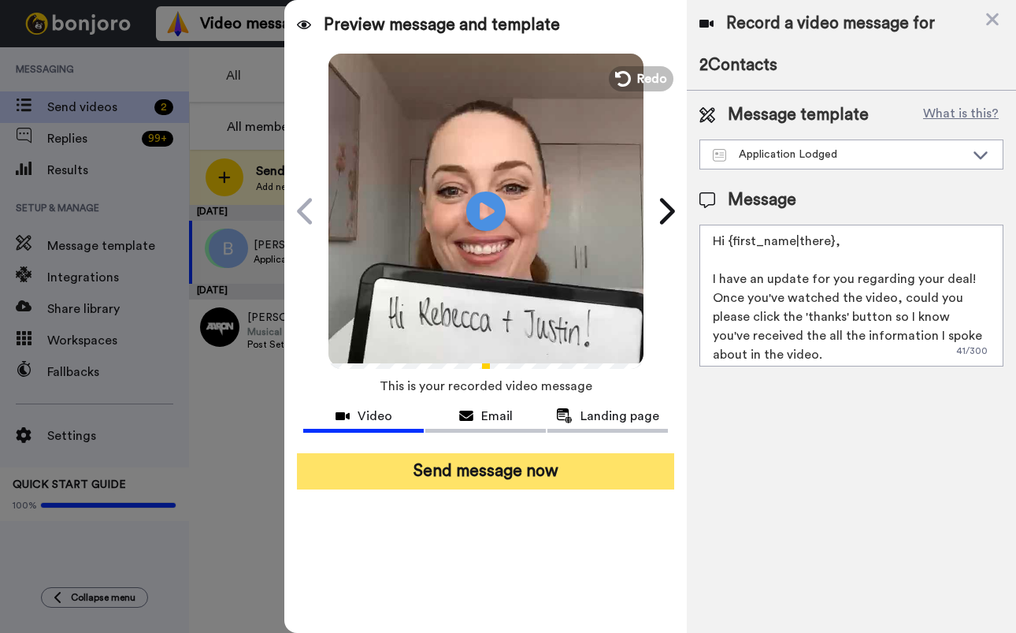
click at [545, 469] on button "Send message now" at bounding box center [485, 471] width 377 height 36
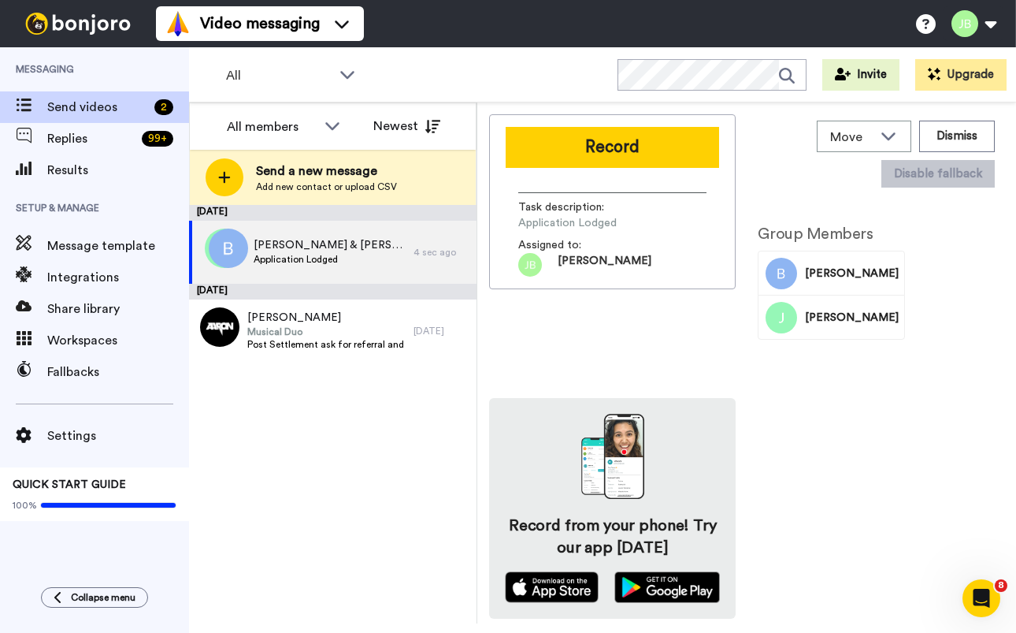
scroll to position [0, 0]
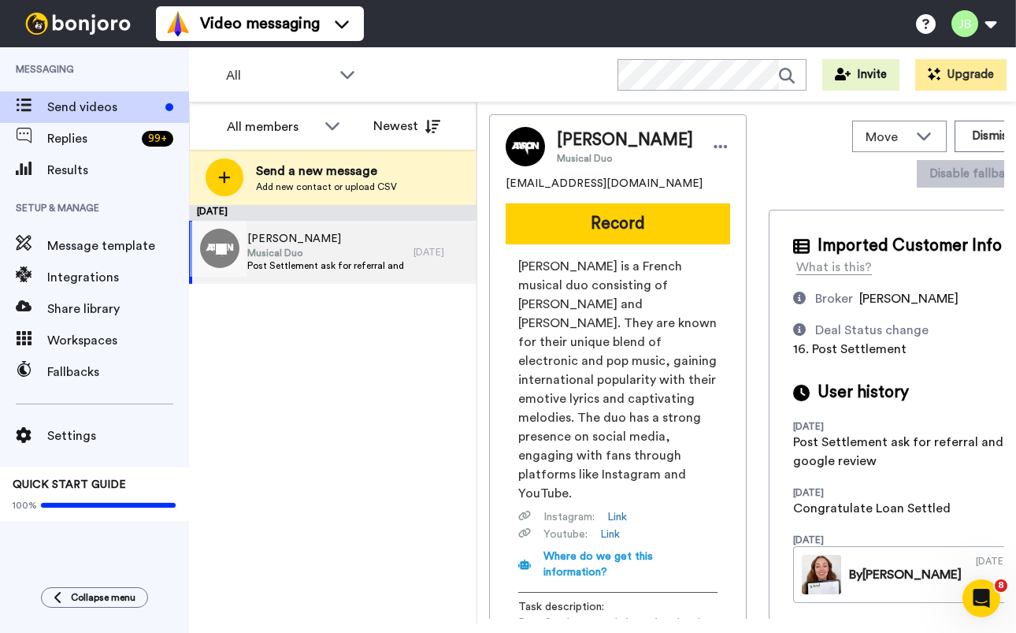
click at [342, 252] on span "Musical Duo" at bounding box center [326, 253] width 158 height 13
drag, startPoint x: 618, startPoint y: 182, endPoint x: 502, endPoint y: 184, distance: 115.8
click at [502, 184] on div "[PERSON_NAME] Musical Duo [PERSON_NAME][EMAIL_ADDRESS][DOMAIN_NAME] Record [PER…" at bounding box center [618, 409] width 258 height 590
copy span "[EMAIL_ADDRESS][DOMAIN_NAME]"
click at [370, 344] on div "August 15 Aaron Musical Duo Post Settlement ask for referral and a google revie…" at bounding box center [333, 414] width 288 height 418
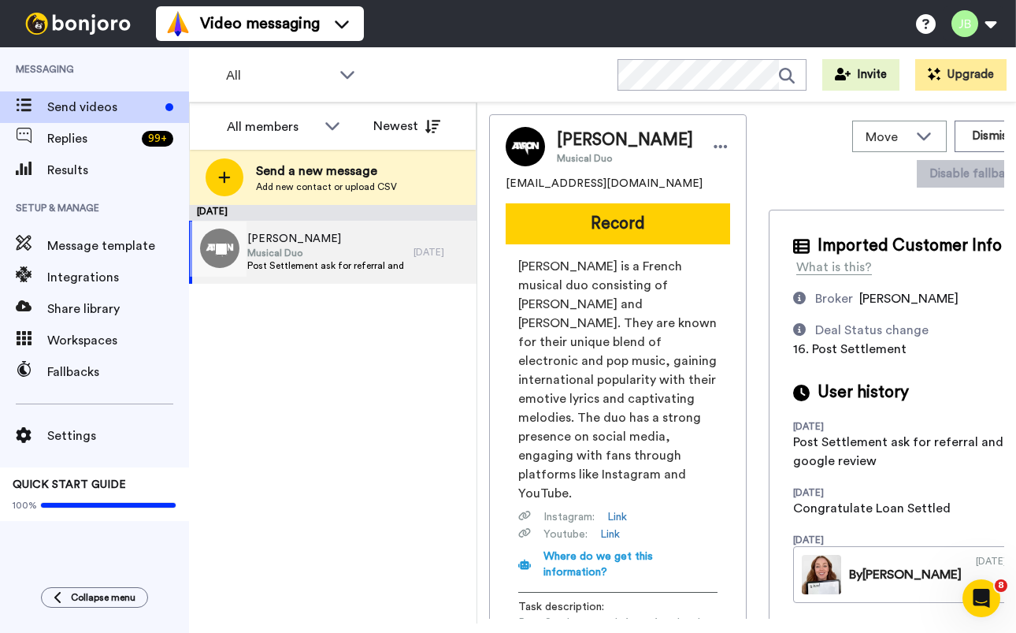
click at [353, 260] on span "Post Settlement ask for referral and a google review" at bounding box center [326, 265] width 158 height 13
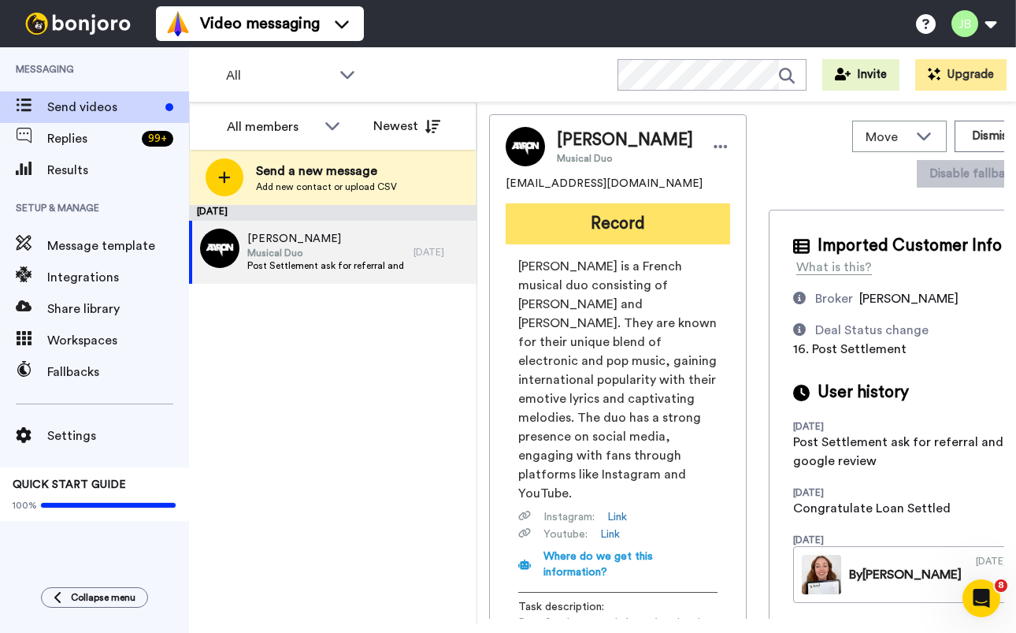
click at [685, 223] on button "Record" at bounding box center [618, 223] width 225 height 41
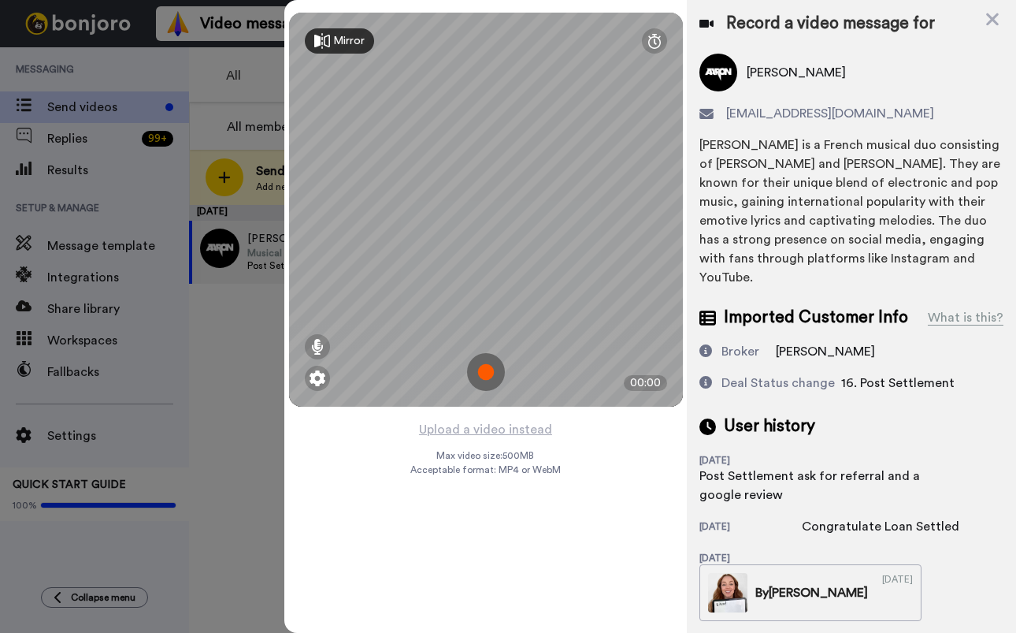
click at [481, 366] on img at bounding box center [486, 372] width 38 height 38
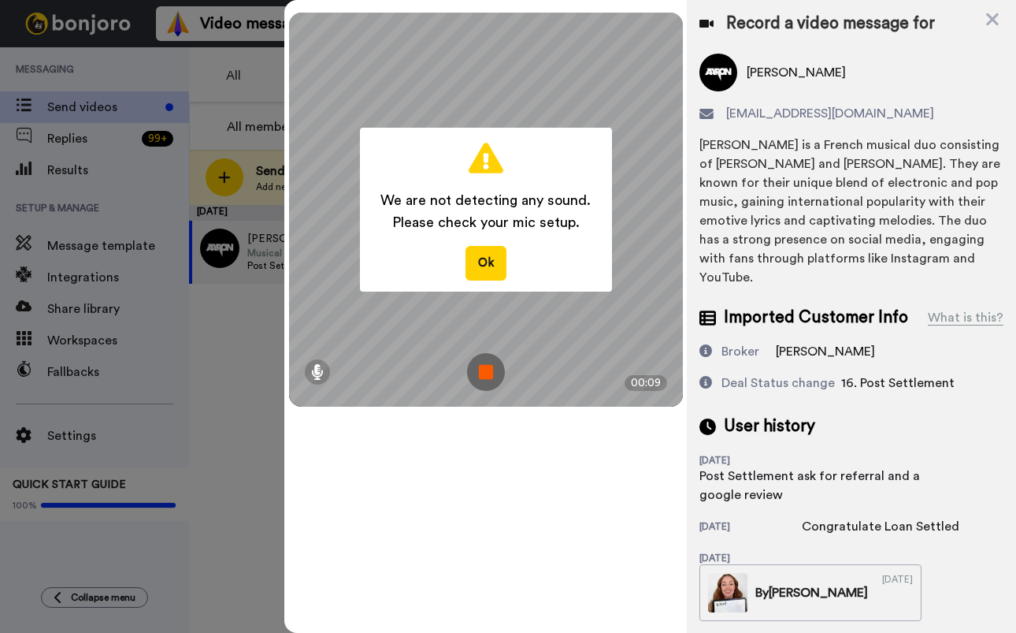
click at [481, 366] on img at bounding box center [486, 372] width 38 height 38
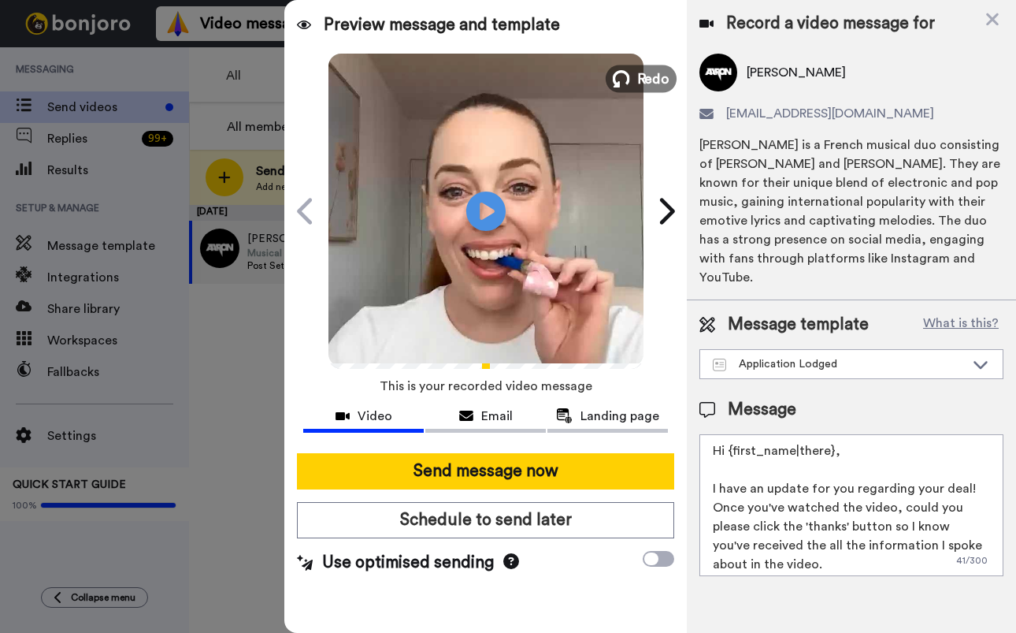
click at [636, 83] on button "Redo" at bounding box center [641, 79] width 71 height 28
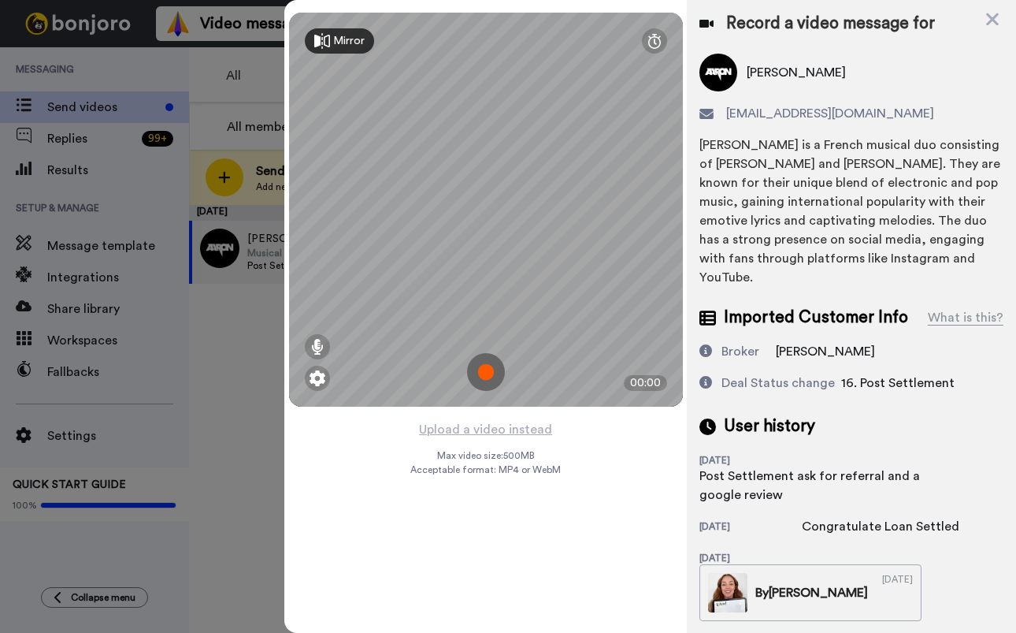
click at [485, 373] on img at bounding box center [486, 372] width 38 height 38
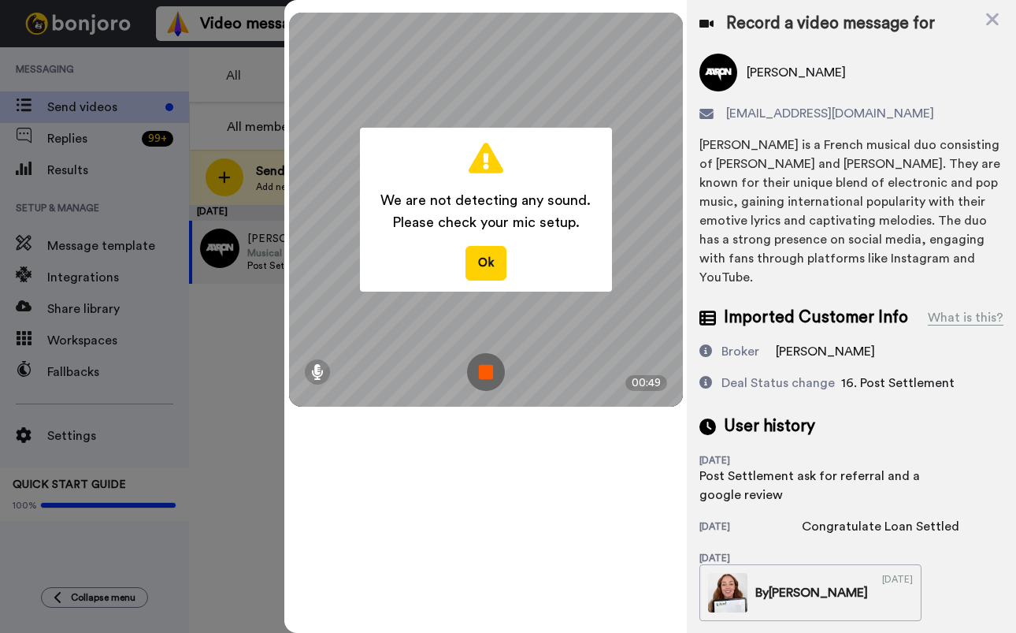
click at [487, 387] on img at bounding box center [486, 372] width 38 height 38
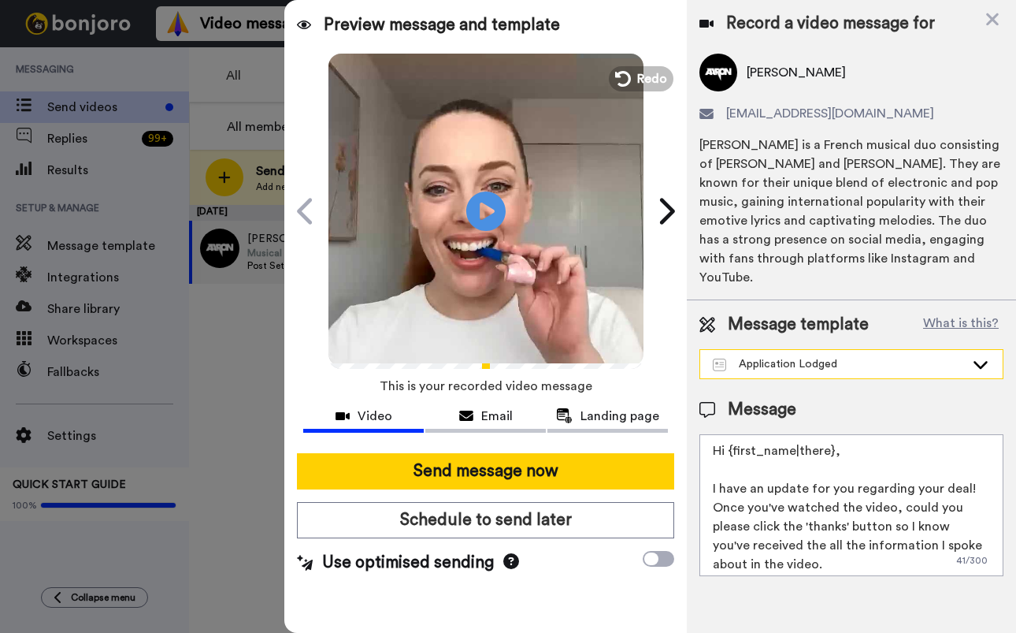
click at [903, 356] on div "Application Lodged" at bounding box center [839, 364] width 252 height 16
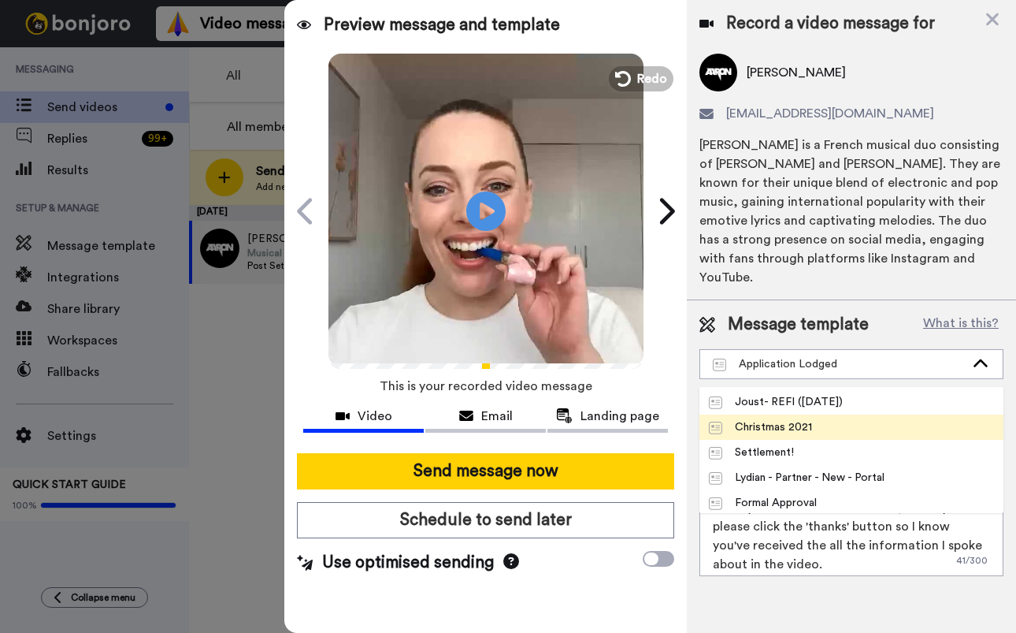
scroll to position [153, 0]
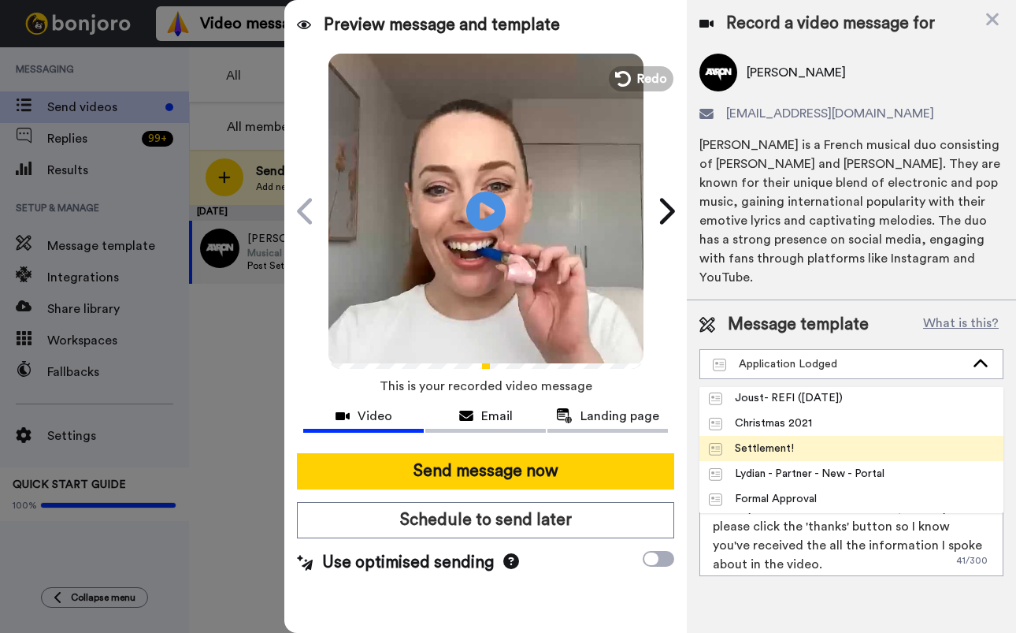
click at [840, 436] on li "Settlement!" at bounding box center [852, 448] width 304 height 25
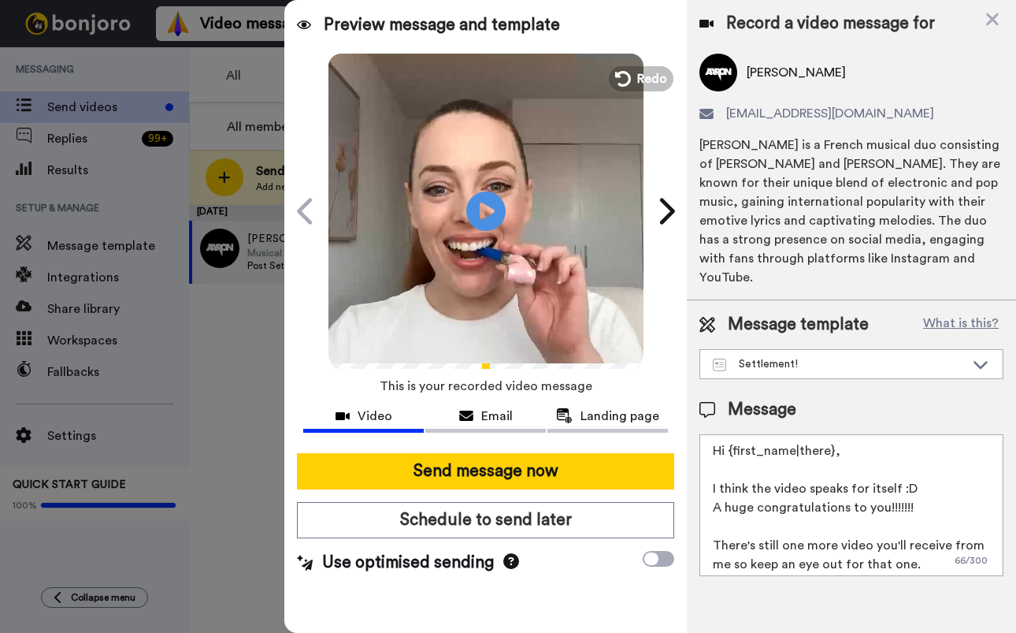
click at [917, 549] on textarea "Hi {first_name|there}, I think the video speaks for itself :D A huge congratula…" at bounding box center [852, 505] width 304 height 142
drag, startPoint x: 786, startPoint y: 540, endPoint x: 698, endPoint y: 531, distance: 88.7
click at [698, 531] on div "Message template What is this? Settlement! Joust- Steven Joust Pilot- Tristan V…" at bounding box center [851, 444] width 329 height 288
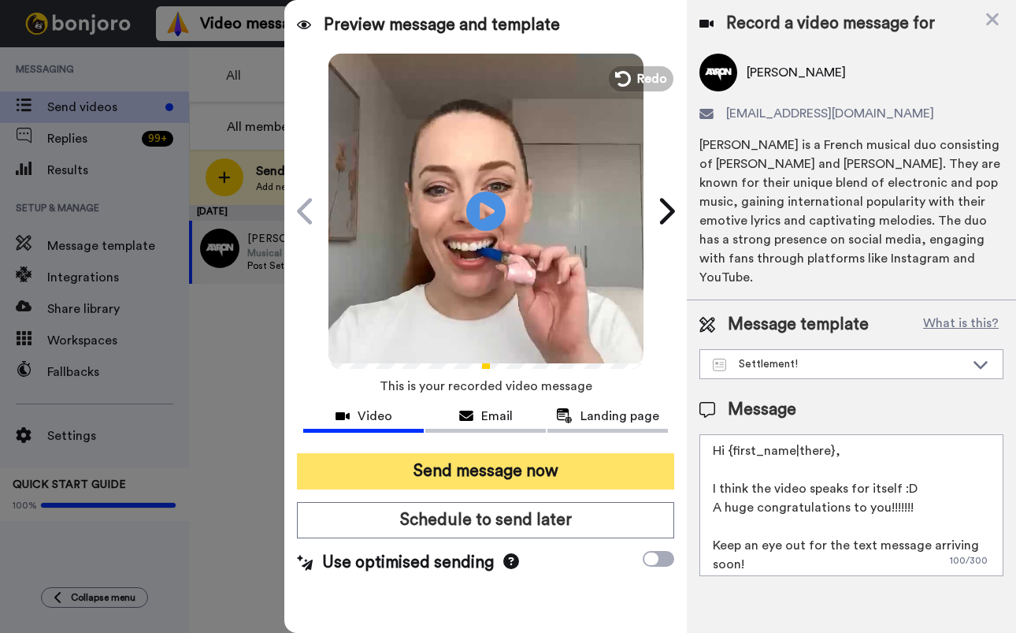
type textarea "Hi {first_name|there}, I think the video speaks for itself :D A huge congratula…"
click at [610, 481] on button "Send message now" at bounding box center [485, 471] width 377 height 36
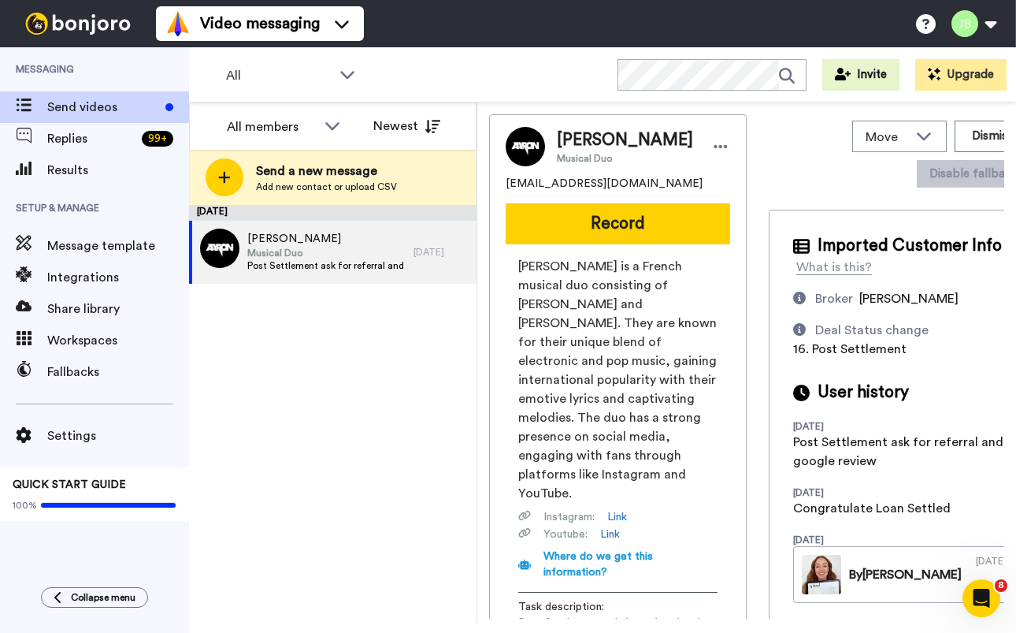
scroll to position [0, 0]
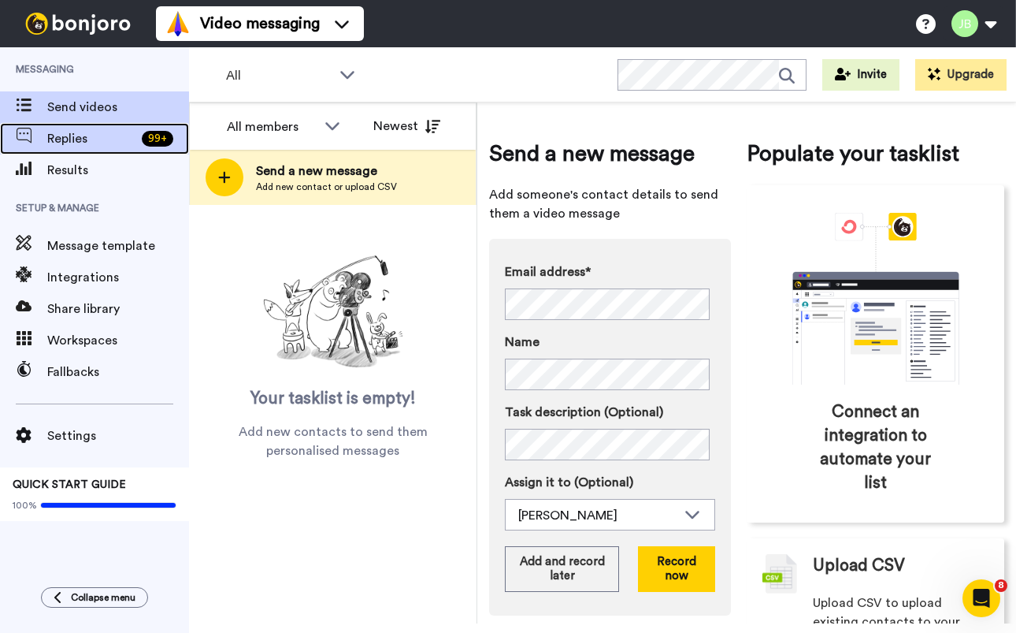
click at [77, 142] on span "Replies" at bounding box center [91, 138] width 88 height 19
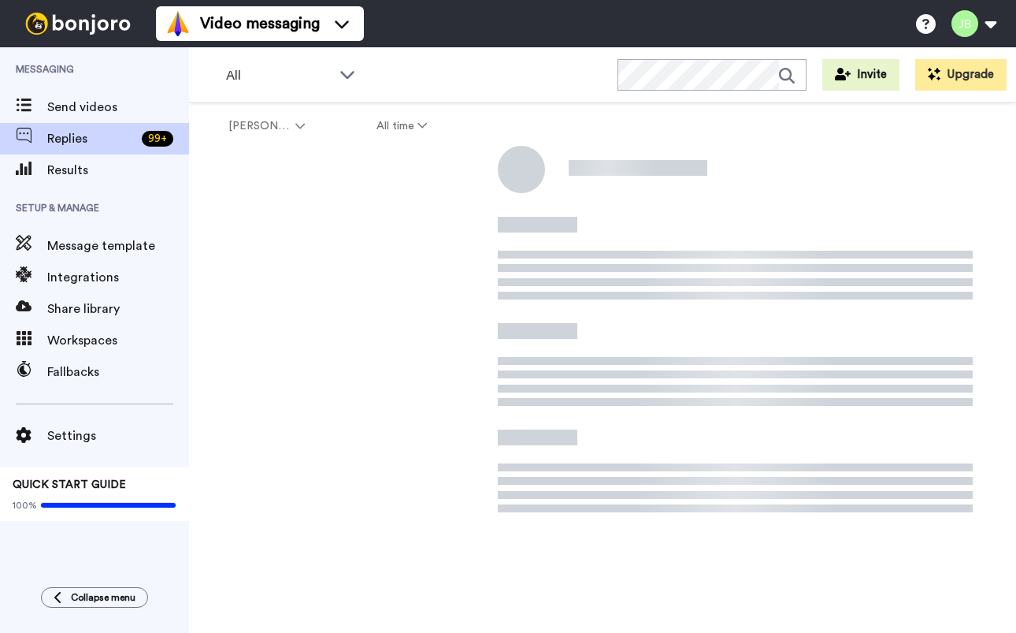
scroll to position [2, 0]
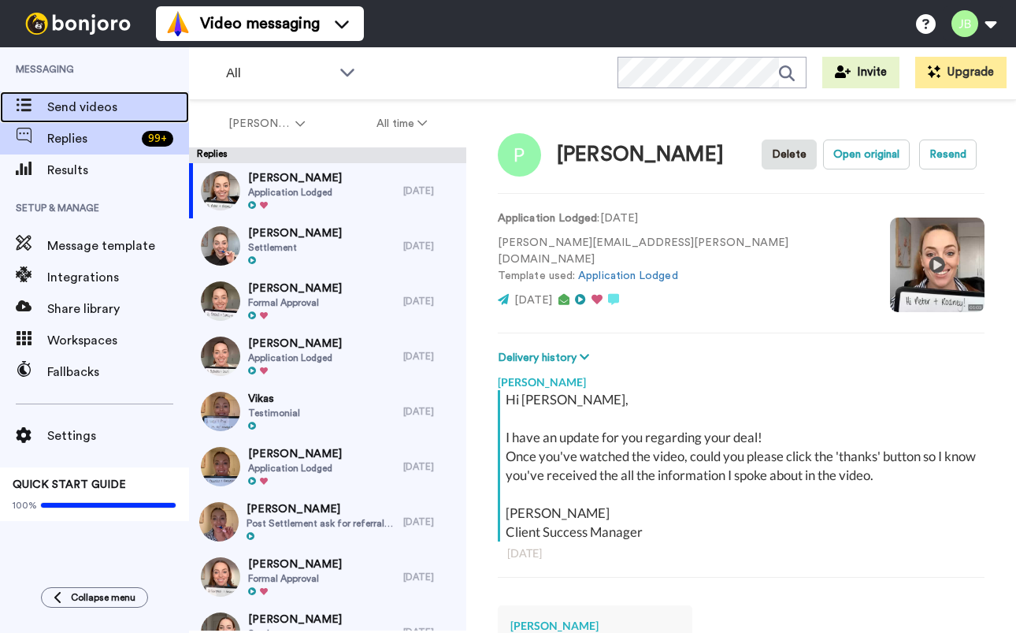
click at [99, 101] on span "Send videos" at bounding box center [118, 107] width 142 height 19
